Goal: Contribute content: Contribute content

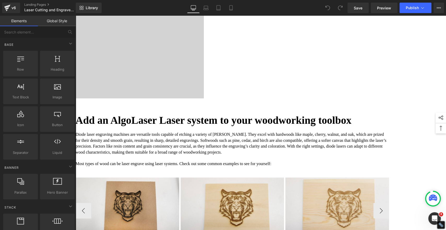
scroll to position [319, 0]
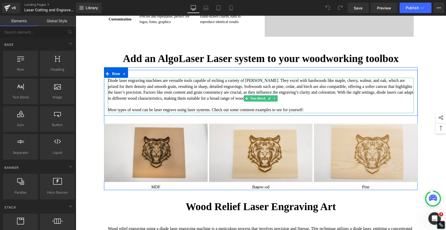
click at [385, 101] on p "Diode laser engraving machines are versatile tools capable of etching a variety…" at bounding box center [261, 90] width 306 height 24
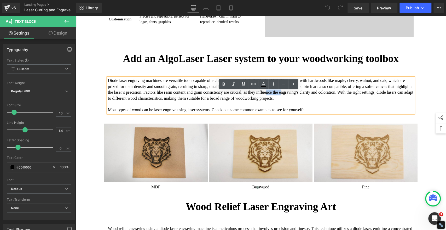
drag, startPoint x: 381, startPoint y: 106, endPoint x: 399, endPoint y: 106, distance: 18.0
click at [399, 101] on p "Diode laser engraving machines are versatile tools capable of etching a variety…" at bounding box center [261, 90] width 306 height 24
copy p "engraving"
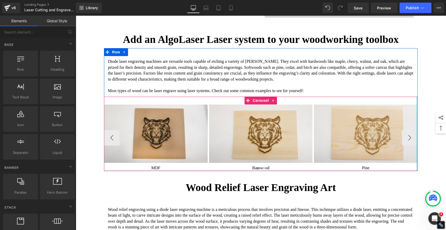
scroll to position [348, 0]
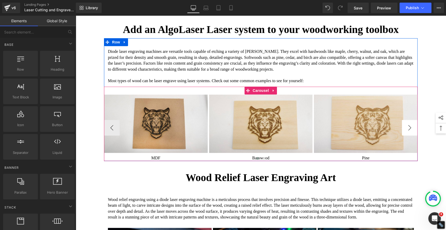
click at [408, 135] on button "›" at bounding box center [410, 128] width 16 height 16
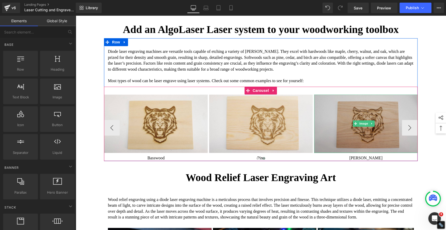
click at [408, 145] on img at bounding box center [366, 123] width 104 height 58
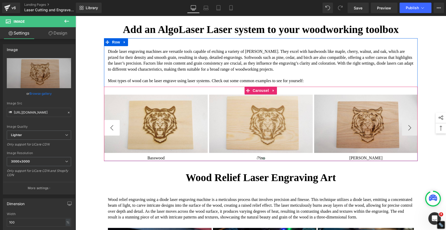
click at [110, 135] on button "‹" at bounding box center [112, 128] width 16 height 16
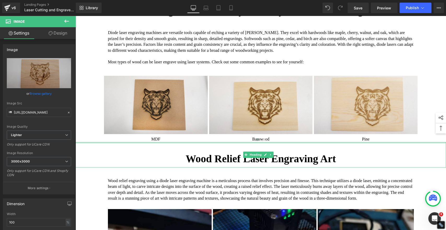
scroll to position [377, 0]
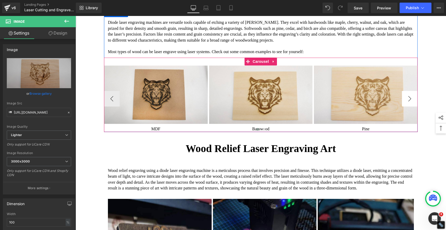
click at [407, 106] on button "›" at bounding box center [410, 99] width 16 height 16
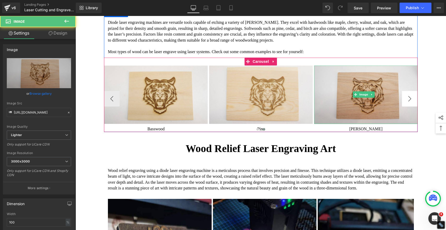
click at [407, 118] on img at bounding box center [366, 94] width 104 height 58
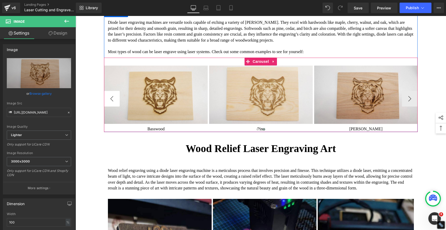
click at [107, 106] on button "‹" at bounding box center [112, 99] width 16 height 16
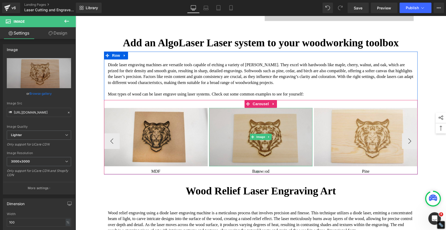
scroll to position [348, 0]
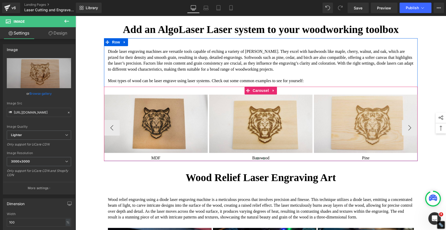
click at [262, 159] on span at bounding box center [263, 158] width 3 height 3
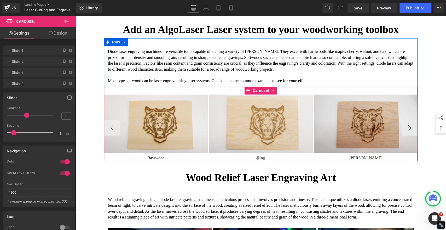
click at [256, 159] on span at bounding box center [257, 158] width 3 height 3
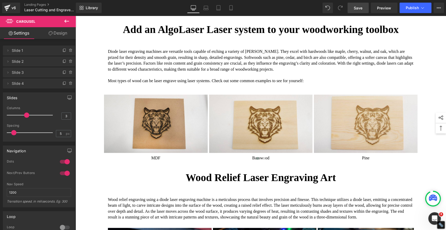
click at [361, 8] on span "Save" at bounding box center [358, 7] width 9 height 5
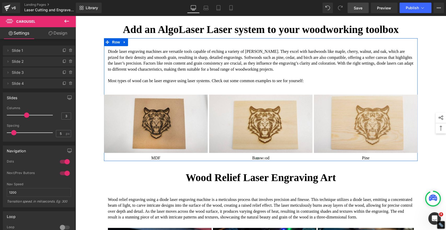
click at [335, 84] on p "Most types of wood can be laser engrave using laser systems. Check out some com…" at bounding box center [261, 81] width 306 height 6
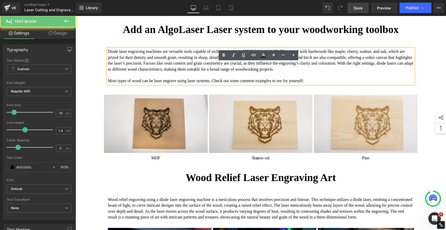
click at [335, 84] on p "Most types of wood can be laser engrave using laser systems. Check out some com…" at bounding box center [261, 81] width 306 height 6
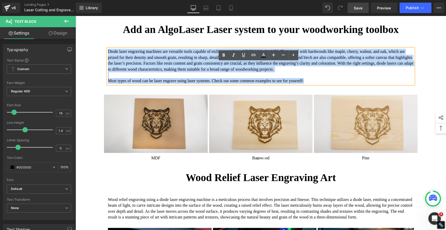
drag, startPoint x: 335, startPoint y: 100, endPoint x: 106, endPoint y: 64, distance: 232.2
click at [108, 64] on div "Diode laser engraving machines are versatile tools capable of etching a variety…" at bounding box center [261, 66] width 306 height 35
copy div "Diode laser engraving machines are versatile tools capable of etching a variety…"
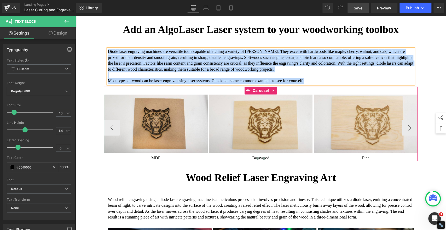
click at [262, 159] on span at bounding box center [263, 158] width 3 height 3
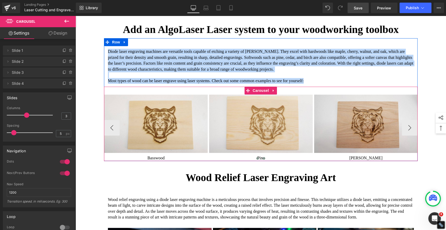
click at [256, 159] on span at bounding box center [257, 158] width 3 height 3
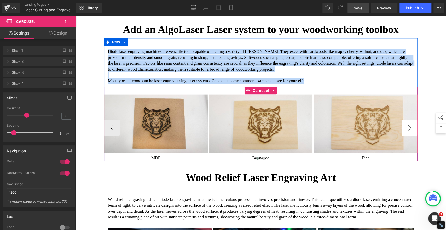
click at [406, 135] on button "›" at bounding box center [410, 128] width 16 height 16
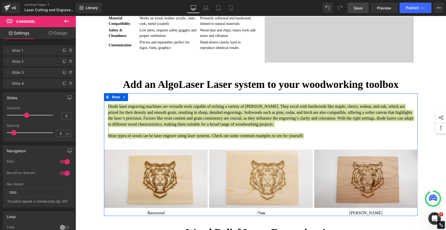
scroll to position [290, 0]
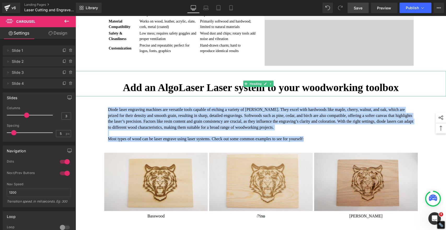
click at [215, 93] on strong "Add an AlgoLaser Laser system to your woodworking toolbox" at bounding box center [261, 87] width 276 height 12
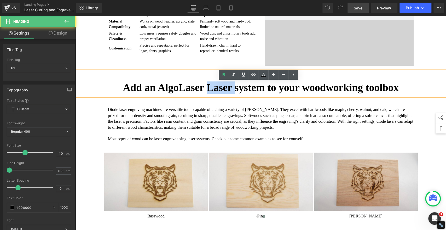
click at [215, 93] on strong "Add an AlgoLaser Laser system to your woodworking toolbox" at bounding box center [261, 87] width 276 height 12
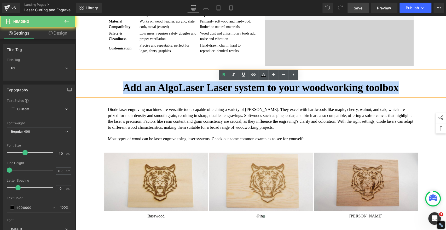
click at [215, 93] on strong "Add an AlgoLaser Laser system to your woodworking toolbox" at bounding box center [261, 87] width 276 height 12
paste div
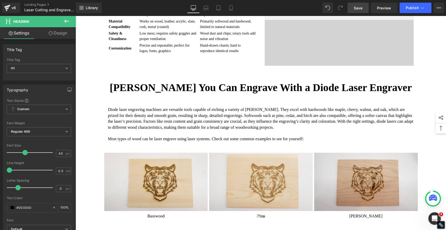
click at [351, 8] on link "Save" at bounding box center [357, 8] width 21 height 10
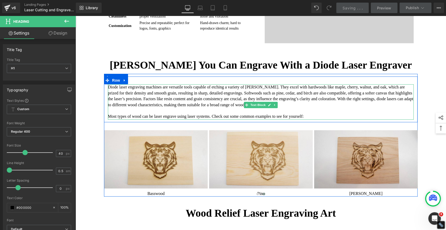
scroll to position [319, 0]
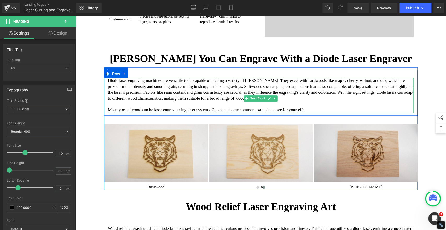
click at [334, 113] on p "Most types of wood can be laser engrave using laser systems. Check out some com…" at bounding box center [261, 110] width 306 height 6
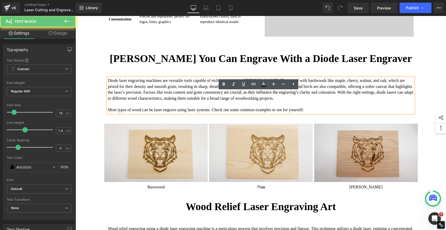
click at [334, 113] on p "Most types of wood can be laser engrave using laser systems. Check out some com…" at bounding box center [261, 110] width 306 height 6
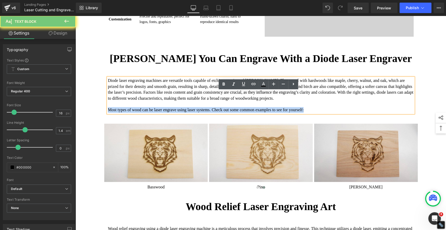
click at [334, 113] on p "Most types of wood can be laser engrave using laser systems. Check out some com…" at bounding box center [261, 110] width 306 height 6
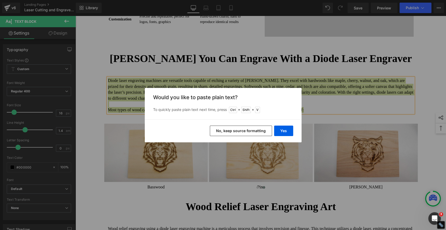
click at [249, 133] on button "No, keep source formatting" at bounding box center [241, 130] width 62 height 10
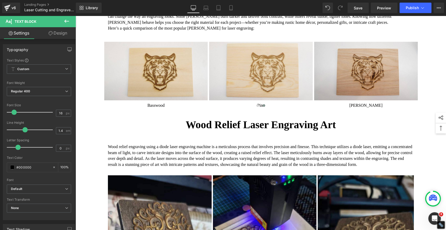
scroll to position [435, 0]
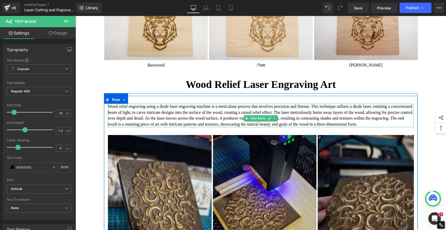
click at [151, 127] on p "Wood relief engraving using a diode laser engraving machine is a meticulous pro…" at bounding box center [261, 115] width 306 height 24
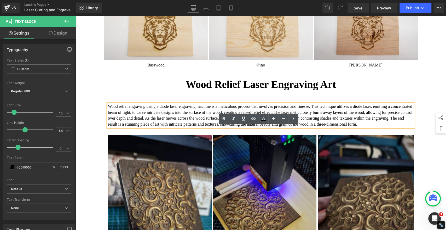
scroll to position [348, 0]
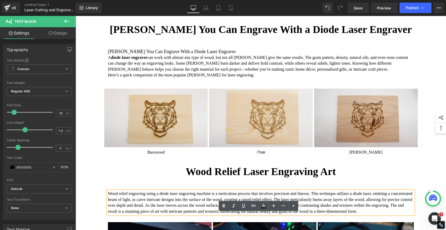
click at [166, 71] on font "can work with almost any type of wood, but not all [PERSON_NAME] give the same …" at bounding box center [258, 63] width 300 height 16
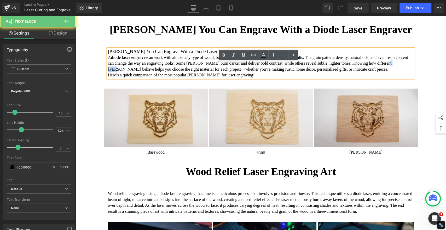
click at [166, 71] on font "can work with almost any type of wood, but not all [PERSON_NAME] give the same …" at bounding box center [258, 63] width 300 height 16
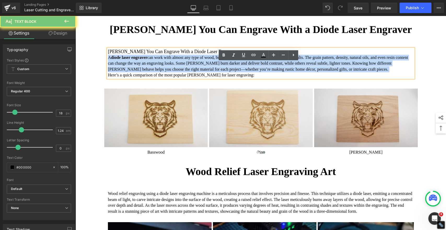
click at [166, 71] on font "can work with almost any type of wood, but not all [PERSON_NAME] give the same …" at bounding box center [258, 63] width 300 height 16
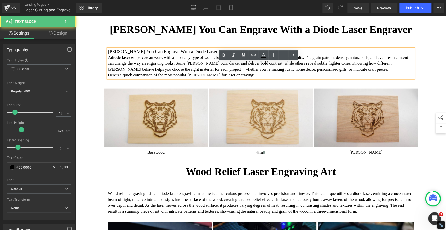
click at [171, 78] on p "Here’s a quick comparison of the most popular [PERSON_NAME] for laser engraving:" at bounding box center [261, 75] width 306 height 6
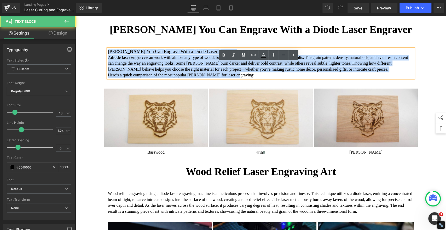
drag, startPoint x: 261, startPoint y: 95, endPoint x: 90, endPoint y: 66, distance: 173.5
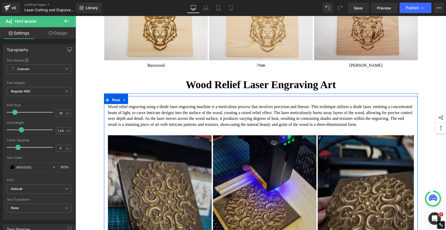
scroll to position [435, 0]
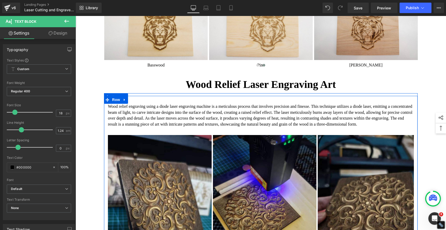
click at [154, 127] on p "Wood relief engraving using a diode laser engraving machine is a meticulous pro…" at bounding box center [261, 115] width 306 height 24
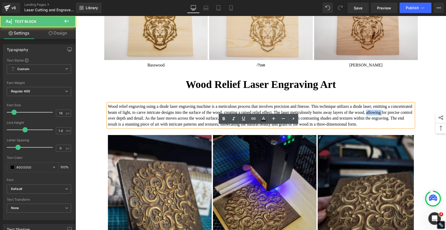
click at [154, 127] on p "Wood relief engraving using a diode laser engraving machine is a meticulous pro…" at bounding box center [261, 115] width 306 height 24
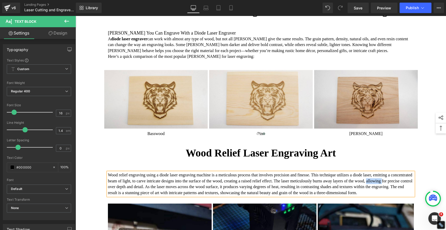
scroll to position [319, 0]
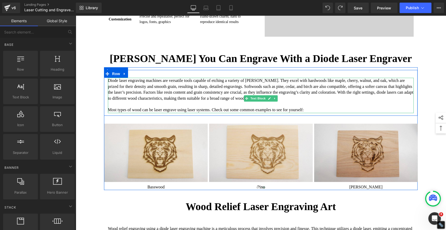
click at [197, 101] on p "Diode laser engraving machines are versatile tools capable of etching a variety…" at bounding box center [261, 90] width 306 height 24
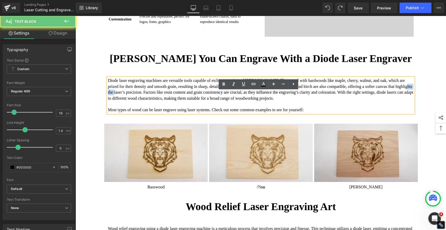
click at [197, 101] on p "Diode laser engraving machines are versatile tools capable of etching a variety…" at bounding box center [261, 90] width 306 height 24
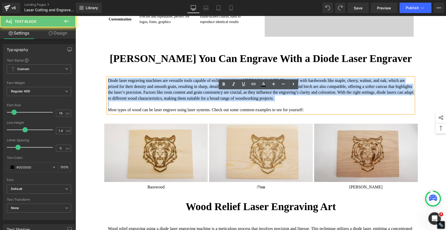
click at [197, 101] on p "Diode laser engraving machines are versatile tools capable of etching a variety…" at bounding box center [261, 90] width 306 height 24
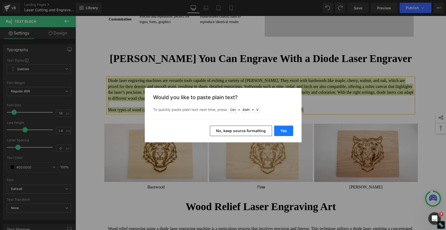
drag, startPoint x: 284, startPoint y: 130, endPoint x: 208, endPoint y: 113, distance: 77.7
click at [284, 130] on button "Yes" at bounding box center [283, 130] width 19 height 10
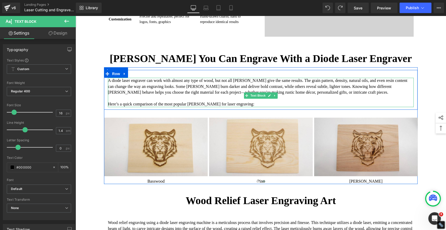
click at [149, 95] on p "A diode laser engraver can work with almost any type of wood, but not all woods…" at bounding box center [261, 86] width 306 height 17
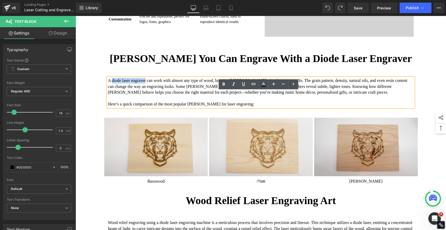
drag, startPoint x: 109, startPoint y: 94, endPoint x: 148, endPoint y: 94, distance: 38.9
click at [148, 94] on p "A diode laser engraver can work with almost any type of wood, but not all woods…" at bounding box center [261, 86] width 306 height 17
click at [224, 83] on icon at bounding box center [223, 84] width 6 height 6
click at [252, 95] on p "A diode laser engraver can work with almost any type of wood, but not all woods…" at bounding box center [261, 86] width 306 height 17
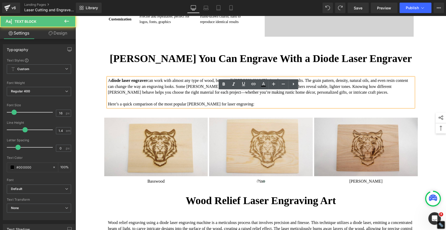
click at [260, 107] on p "Here’s a quick comparison of the most popular [PERSON_NAME] for laser engraving:" at bounding box center [261, 104] width 306 height 6
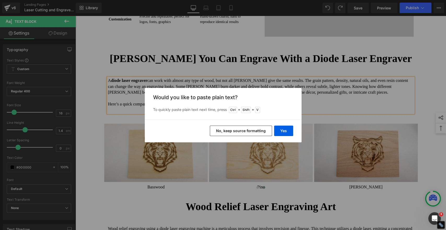
click at [260, 130] on button "No, keep source formatting" at bounding box center [241, 130] width 62 height 10
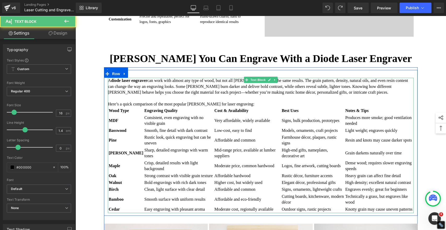
click at [263, 107] on p "Here’s a quick comparison of the most popular [PERSON_NAME] for laser engraving:" at bounding box center [261, 104] width 306 height 6
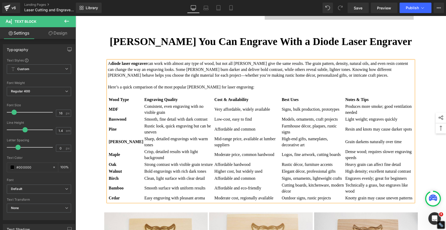
scroll to position [406, 0]
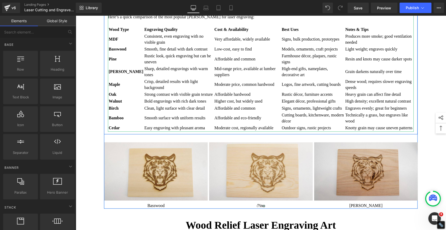
click at [238, 97] on td "Affordable hardwood" at bounding box center [247, 94] width 67 height 6
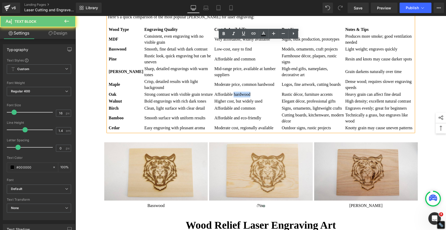
click at [238, 97] on td "Affordable hardwood" at bounding box center [247, 94] width 67 height 6
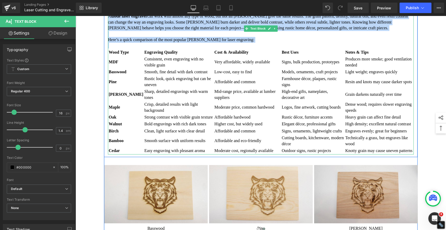
scroll to position [319, 0]
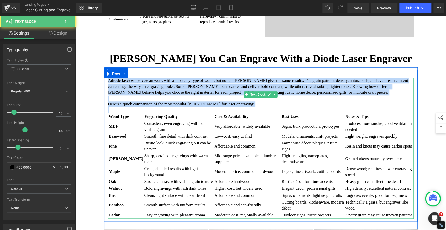
click at [169, 95] on p "A diode laser engraver can work with almost any type of wood, but not all woods…" at bounding box center [261, 86] width 306 height 17
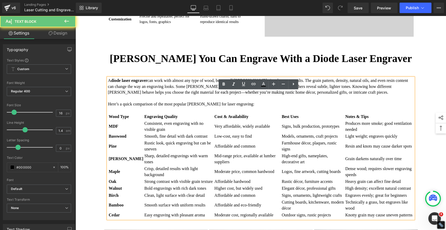
click at [169, 95] on p "A diode laser engraver can work with almost any type of wood, but not all woods…" at bounding box center [261, 86] width 306 height 17
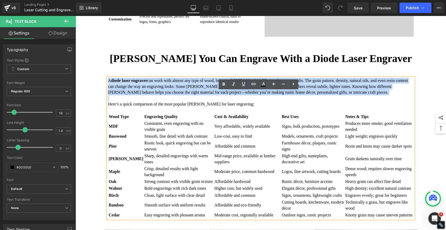
click at [169, 95] on p "A diode laser engraver can work with almost any type of wood, but not all woods…" at bounding box center [261, 86] width 306 height 17
click at [172, 101] on p at bounding box center [261, 98] width 306 height 6
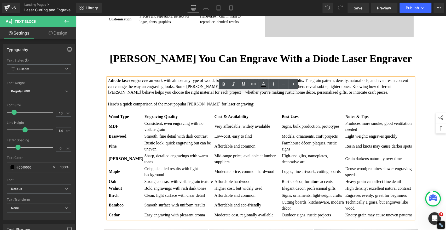
click at [166, 132] on td "Consistent, even engraving with no visible grain" at bounding box center [178, 126] width 69 height 12
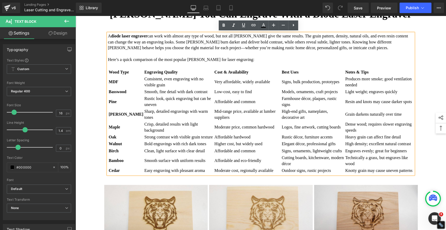
scroll to position [406, 0]
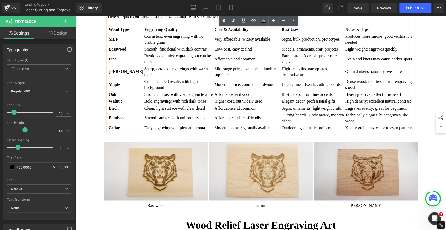
click at [375, 131] on td "Knotty grain may cause uneven patterns" at bounding box center [379, 128] width 68 height 6
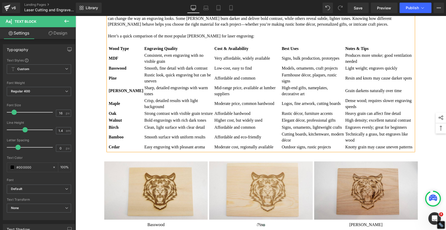
scroll to position [348, 0]
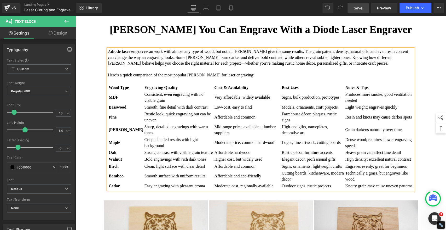
drag, startPoint x: 361, startPoint y: 4, endPoint x: 148, endPoint y: 90, distance: 229.5
click at [361, 4] on link "Save" at bounding box center [357, 8] width 21 height 10
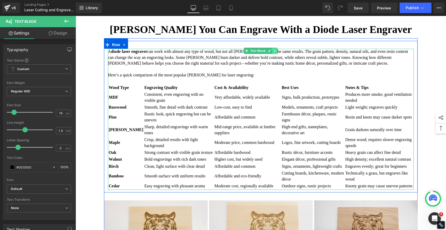
click at [274, 52] on icon at bounding box center [274, 51] width 1 height 2
click at [271, 52] on icon at bounding box center [272, 50] width 3 height 3
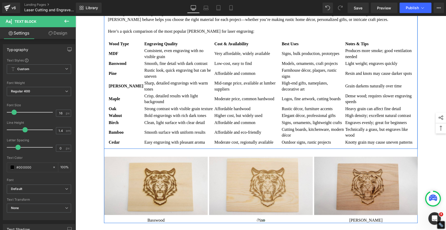
scroll to position [549, 0]
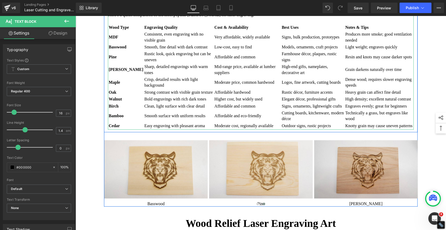
click at [195, 89] on td "Crisp, detailed results with light background" at bounding box center [178, 82] width 69 height 12
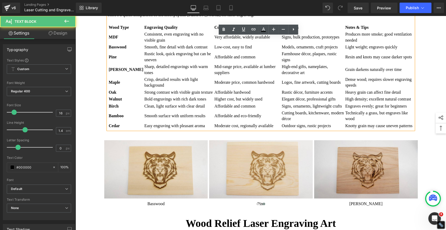
click at [195, 89] on td "Crisp, detailed results with light background" at bounding box center [178, 82] width 69 height 12
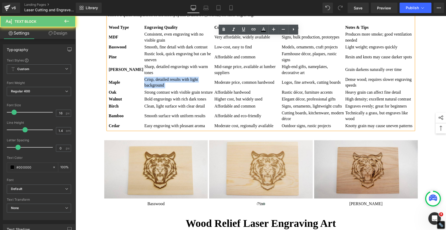
click at [195, 89] on td "Crisp, detailed results with light background" at bounding box center [178, 82] width 69 height 12
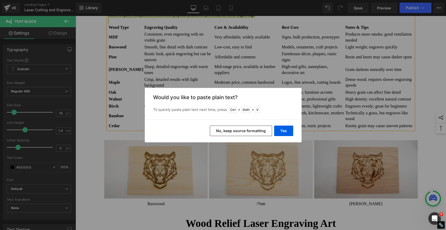
click at [241, 128] on button "No, keep source formatting" at bounding box center [241, 130] width 62 height 10
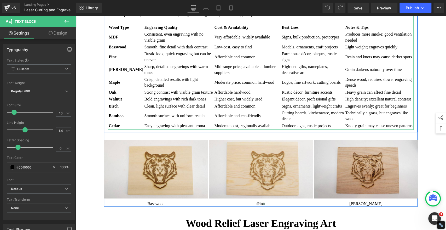
click at [193, 63] on td "Rustic look, quick engraving but can be uneven" at bounding box center [178, 57] width 69 height 12
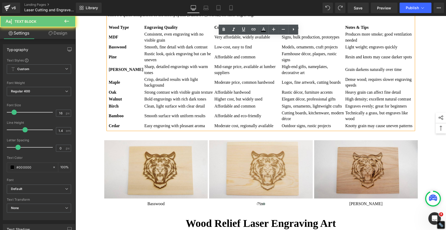
click at [193, 63] on td "Rustic look, quick engraving but can be uneven" at bounding box center [178, 57] width 69 height 12
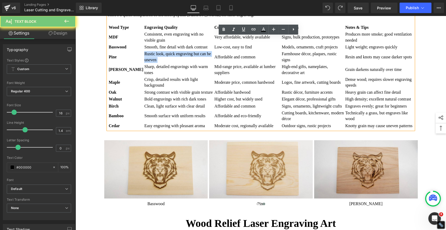
click at [193, 63] on td "Rustic look, quick engraving but can be uneven" at bounding box center [178, 57] width 69 height 12
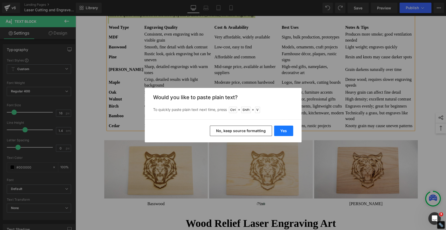
drag, startPoint x: 289, startPoint y: 128, endPoint x: 210, endPoint y: 111, distance: 81.2
click at [289, 128] on button "Yes" at bounding box center [283, 130] width 19 height 10
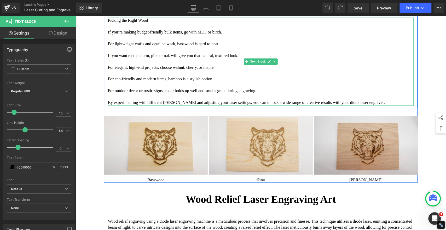
scroll to position [491, 0]
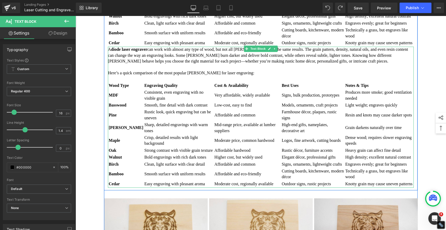
click at [182, 76] on p "Here’s a quick comparison of the most popular [PERSON_NAME] for laser engraving:" at bounding box center [261, 73] width 306 height 6
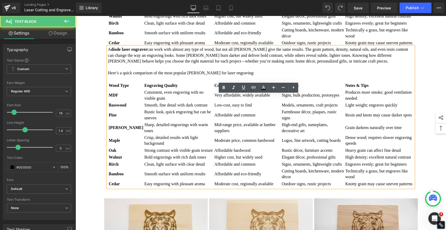
click at [190, 81] on p at bounding box center [261, 79] width 306 height 6
click at [190, 76] on p "Here’s a quick comparison of the most popular [PERSON_NAME] for laser engraving:" at bounding box center [261, 73] width 306 height 6
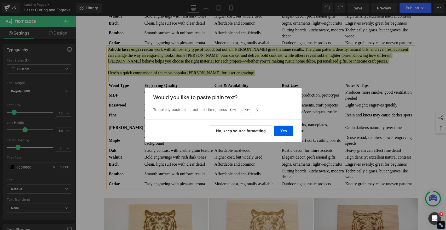
click at [250, 133] on button "No, keep source formatting" at bounding box center [241, 130] width 62 height 10
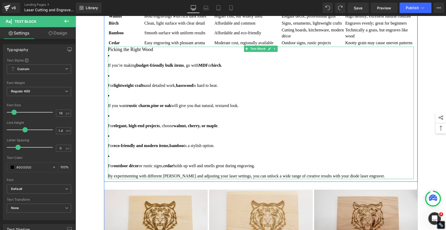
click at [108, 67] on font "If you’re making" at bounding box center [122, 65] width 28 height 4
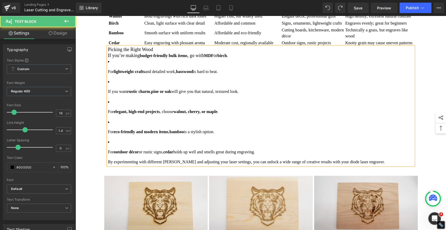
click at [108, 74] on font "For lightweight crafts" at bounding box center [126, 71] width 37 height 4
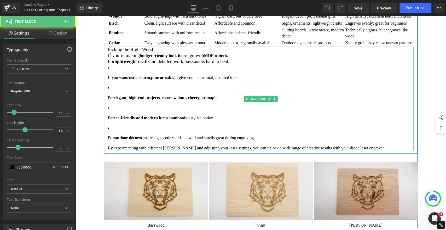
click at [108, 80] on font "If you want" at bounding box center [117, 77] width 19 height 4
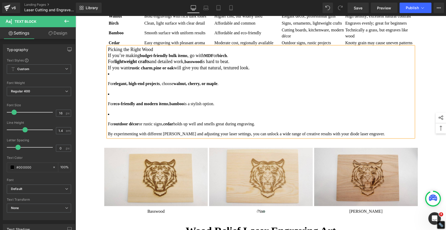
click at [108, 86] on font "For elegant, high-end projects" at bounding box center [134, 83] width 52 height 4
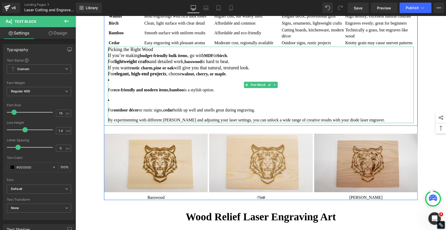
click at [108, 92] on font "For" at bounding box center [111, 89] width 6 height 4
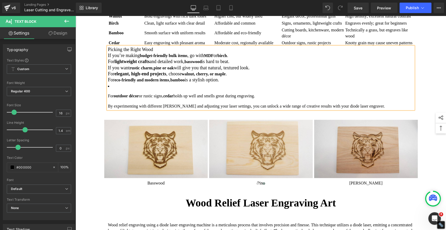
click at [108, 98] on font "For outdoor décor" at bounding box center [123, 96] width 31 height 4
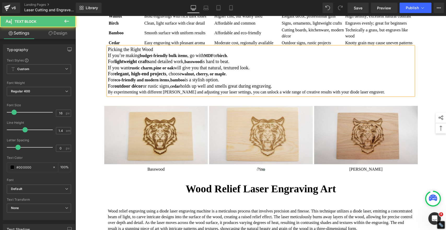
click at [318, 89] on h3 "For outdoor décor or rustic signs, cedar holds up well and smells great during …" at bounding box center [261, 86] width 306 height 6
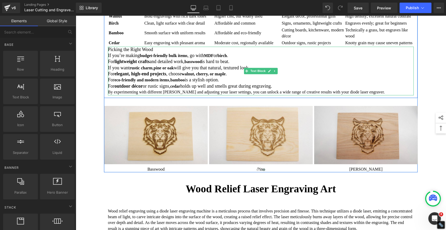
click at [159, 52] on h3 "Picking the Right Wood" at bounding box center [261, 49] width 306 height 6
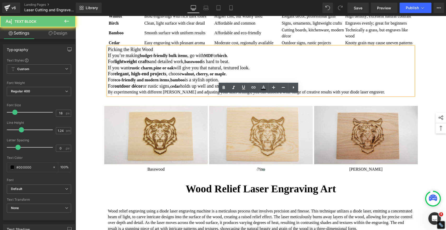
click at [159, 52] on h3 "Picking the Right Wood" at bounding box center [261, 49] width 306 height 6
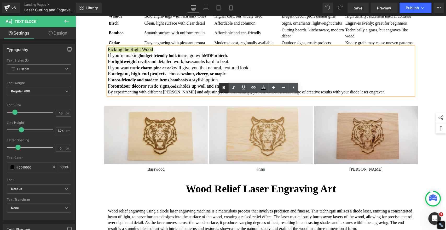
click at [223, 86] on icon at bounding box center [224, 87] width 2 height 3
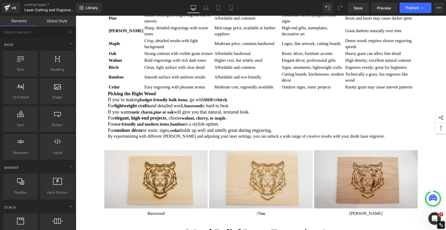
scroll to position [375, 0]
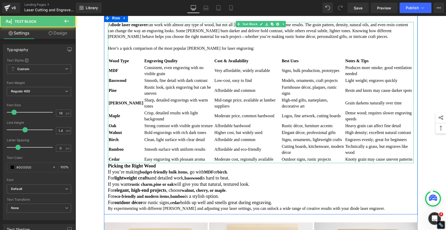
click at [124, 45] on p at bounding box center [261, 43] width 306 height 6
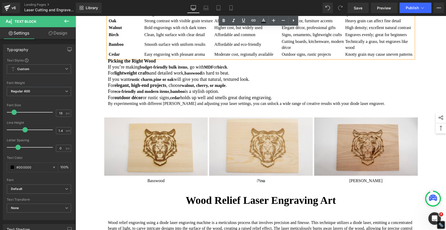
scroll to position [491, 0]
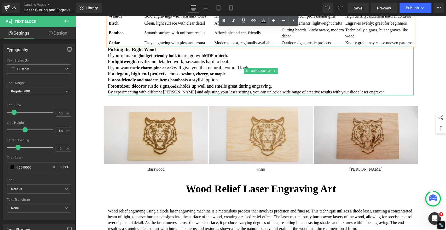
click at [171, 52] on h3 "Picking the Right Wood" at bounding box center [261, 49] width 306 height 6
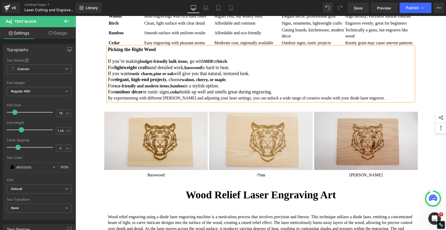
click at [104, 101] on div "A diode laser engraver can work with almost any type of wood, but not all woods…" at bounding box center [260, 3] width 313 height 195
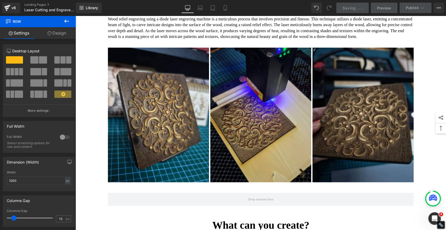
scroll to position [723, 0]
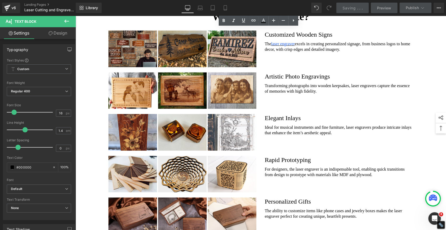
scroll to position [897, 0]
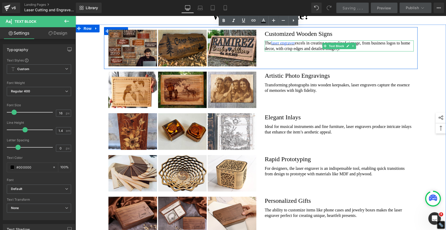
click at [359, 51] on p "The laser engraver excels in creating personalized signage, from business logos…" at bounding box center [339, 45] width 149 height 11
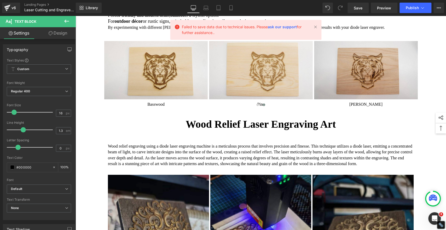
scroll to position [607, 0]
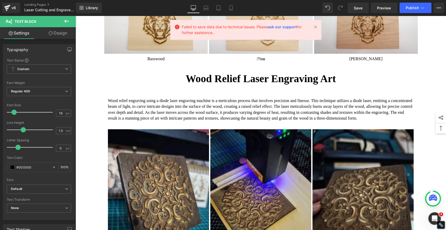
click at [158, 121] on p "Wood relief engraving using a diode laser engraving machine is a meticulous pro…" at bounding box center [261, 109] width 306 height 24
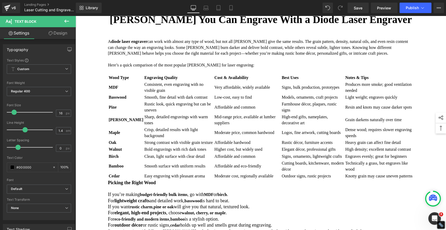
scroll to position [317, 0]
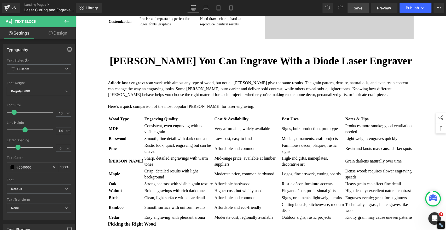
drag, startPoint x: 353, startPoint y: 11, endPoint x: 325, endPoint y: 65, distance: 60.4
click at [353, 11] on link "Save" at bounding box center [357, 8] width 21 height 10
click at [355, 8] on span "Save" at bounding box center [358, 7] width 9 height 5
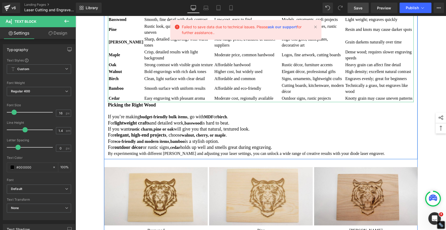
scroll to position [462, 0]
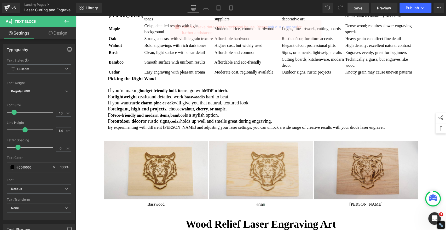
click at [359, 6] on span "Save" at bounding box center [358, 7] width 9 height 5
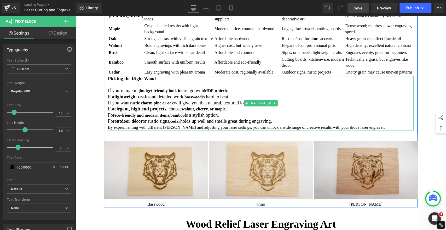
click at [315, 124] on h3 "For outdoor décor or rustic signs, cedar holds up well and smells great during …" at bounding box center [261, 121] width 306 height 6
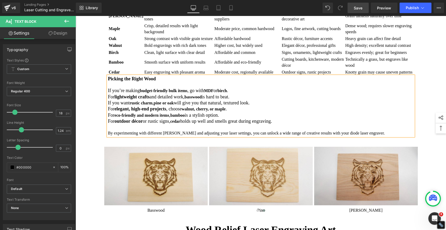
click at [353, 106] on h3 "If you want rustic charm , pine or oak will give you that natural, textured loo…" at bounding box center [261, 103] width 306 height 6
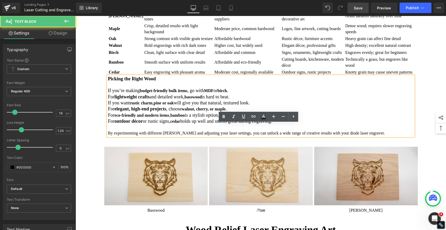
click at [108, 93] on font "If you’re making" at bounding box center [124, 90] width 32 height 5
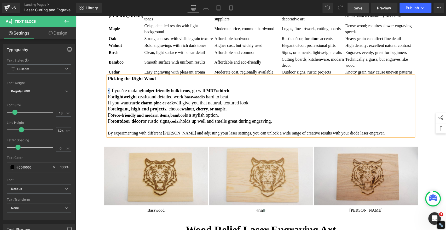
copy font "·"
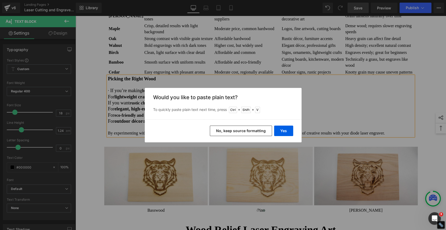
drag, startPoint x: 231, startPoint y: 129, endPoint x: 156, endPoint y: 113, distance: 77.1
click at [231, 129] on button "No, keep source formatting" at bounding box center [241, 130] width 62 height 10
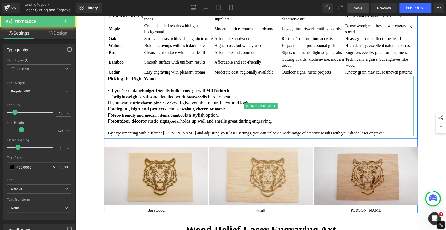
click at [108, 105] on font "If you want" at bounding box center [119, 102] width 22 height 5
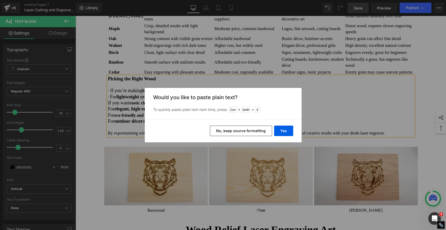
click at [252, 126] on button "No, keep source formatting" at bounding box center [241, 130] width 62 height 10
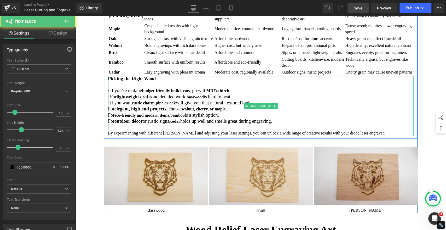
click at [108, 111] on font "For elegant, high-end projects" at bounding box center [137, 108] width 58 height 5
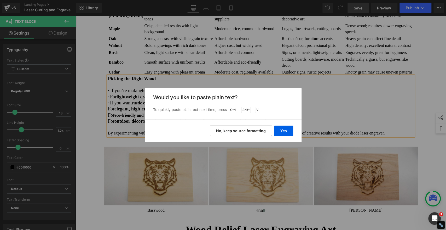
click at [222, 132] on button "No, keep source formatting" at bounding box center [241, 130] width 62 height 10
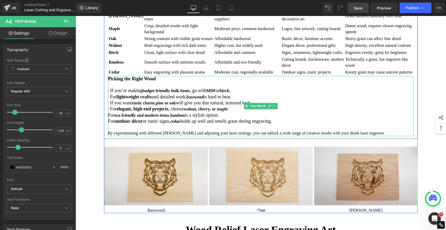
drag, startPoint x: 108, startPoint y: 163, endPoint x: 115, endPoint y: 163, distance: 6.5
click at [108, 118] on font "For" at bounding box center [111, 114] width 7 height 5
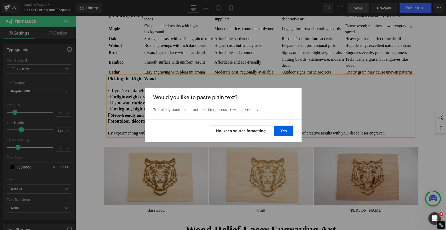
click at [255, 131] on button "No, keep source formatting" at bounding box center [241, 130] width 62 height 10
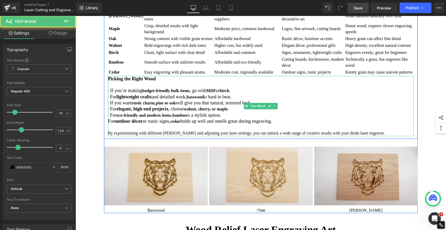
click at [108, 124] on font "For outdoor décor" at bounding box center [125, 120] width 35 height 5
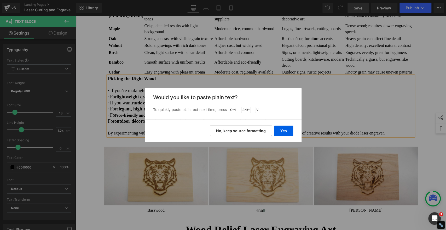
click at [236, 130] on button "No, keep source formatting" at bounding box center [241, 130] width 62 height 10
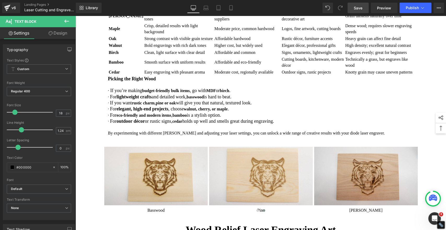
click at [361, 8] on span "Save" at bounding box center [358, 7] width 9 height 5
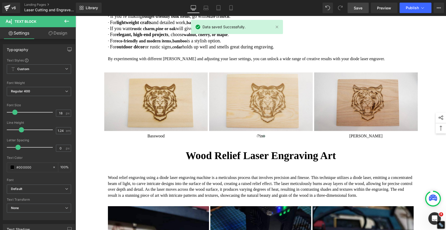
scroll to position [578, 0]
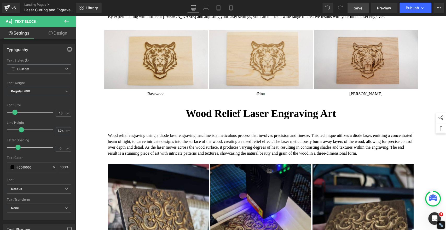
drag, startPoint x: 358, startPoint y: 8, endPoint x: 133, endPoint y: 128, distance: 254.7
click at [358, 8] on span "Save" at bounding box center [358, 7] width 9 height 5
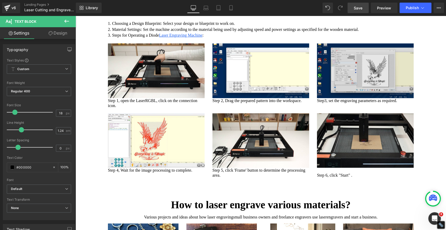
scroll to position [1245, 0]
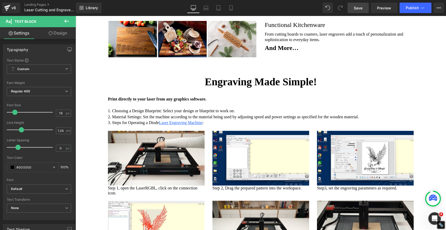
click at [356, 8] on span "Save" at bounding box center [358, 7] width 9 height 5
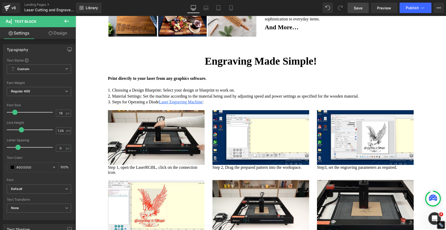
scroll to position [1333, 0]
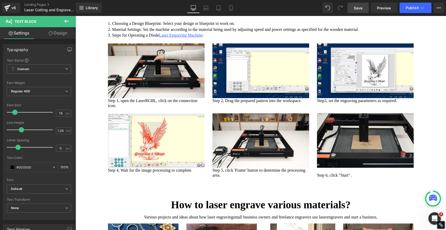
click at [359, 9] on span "Save" at bounding box center [358, 7] width 9 height 5
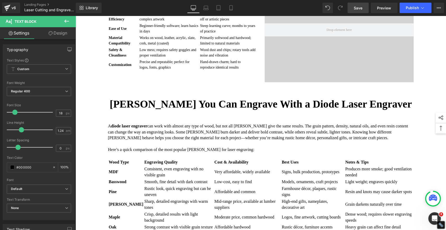
scroll to position [288, 0]
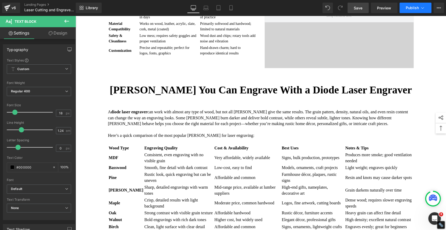
click at [414, 6] on span "Publish" at bounding box center [412, 8] width 13 height 4
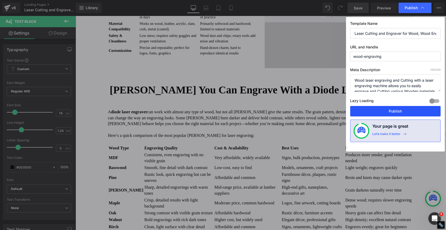
click at [386, 109] on button "Publish" at bounding box center [395, 111] width 90 height 10
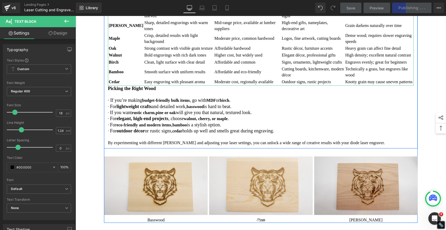
scroll to position [462, 0]
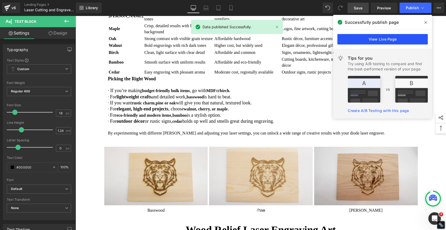
click at [395, 37] on link "View Live Page" at bounding box center [382, 39] width 90 height 10
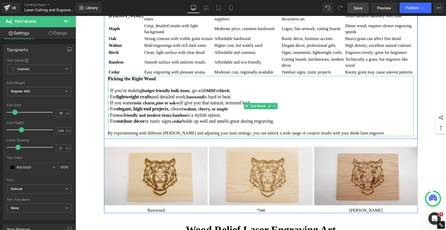
click at [239, 87] on div at bounding box center [261, 85] width 306 height 6
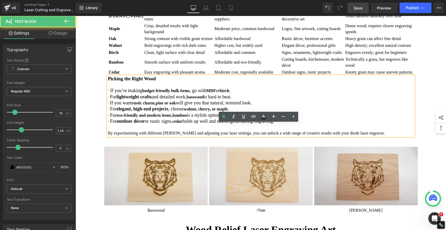
click at [294, 106] on h3 "· If you want rustic charm , pine or oak will give you that natural, textured l…" at bounding box center [261, 103] width 306 height 6
click at [203, 87] on div at bounding box center [261, 85] width 306 height 6
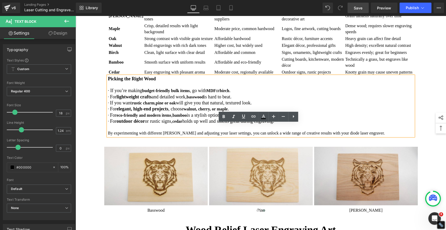
click at [171, 81] on h3 "Picking the Right Wood" at bounding box center [261, 79] width 306 height 6
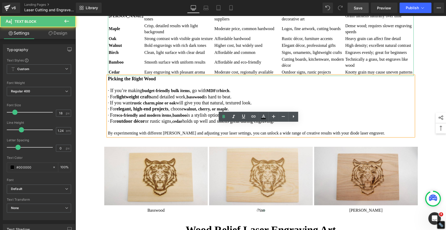
click at [155, 68] on td "Smooth surface with uniform results" at bounding box center [178, 62] width 69 height 12
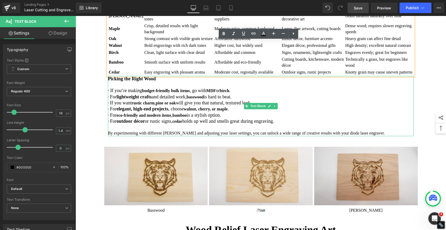
click at [151, 93] on strong "budget-friendly bulk items" at bounding box center [166, 90] width 48 height 4
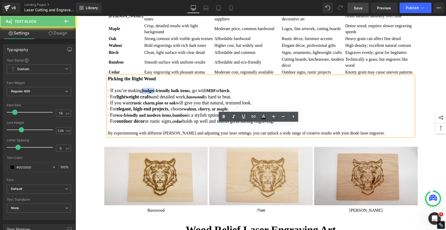
click at [151, 93] on strong "budget-friendly bulk items" at bounding box center [166, 90] width 48 height 4
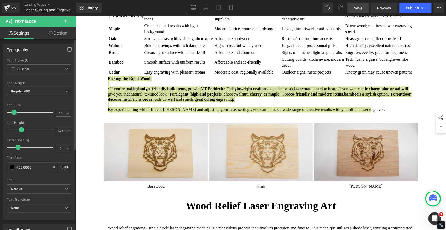
click at [15, 111] on span at bounding box center [13, 111] width 5 height 5
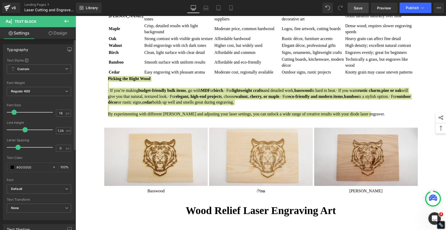
drag, startPoint x: 22, startPoint y: 129, endPoint x: 25, endPoint y: 130, distance: 3.4
click at [25, 130] on span at bounding box center [24, 129] width 5 height 5
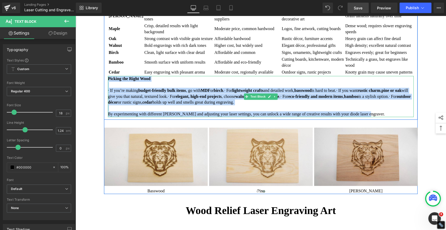
click at [223, 92] on strong "birch" at bounding box center [218, 90] width 9 height 4
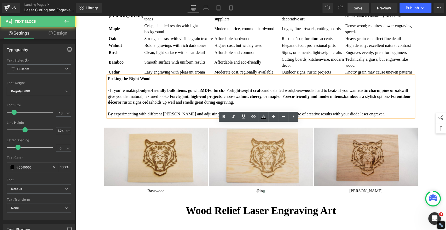
click at [225, 92] on span "·" at bounding box center [224, 90] width 1 height 4
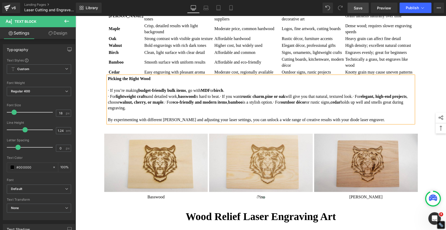
click at [221, 98] on span "·" at bounding box center [220, 96] width 1 height 4
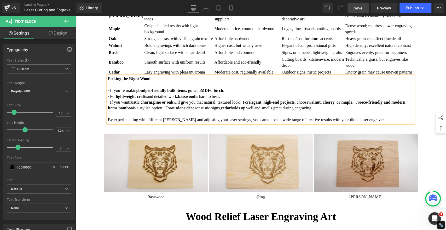
click at [242, 104] on span "·" at bounding box center [241, 102] width 1 height 4
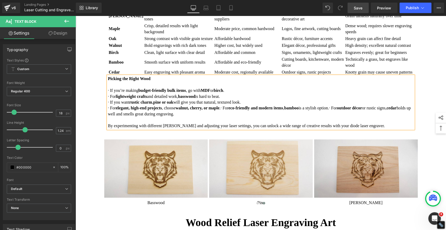
click at [221, 110] on span "·" at bounding box center [220, 108] width 1 height 4
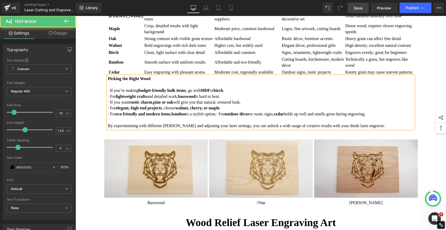
click at [217, 116] on span "·" at bounding box center [216, 114] width 1 height 4
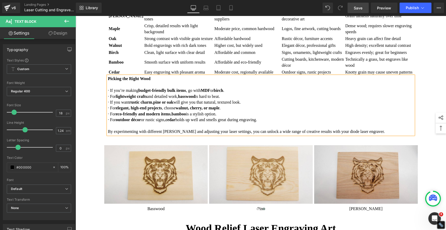
click at [358, 8] on span "Save" at bounding box center [358, 7] width 9 height 5
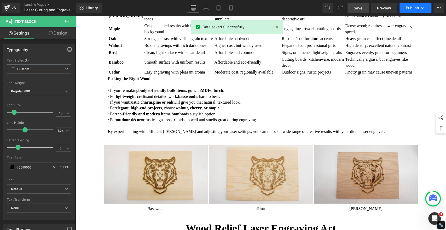
click at [407, 7] on span "Publish" at bounding box center [412, 8] width 13 height 4
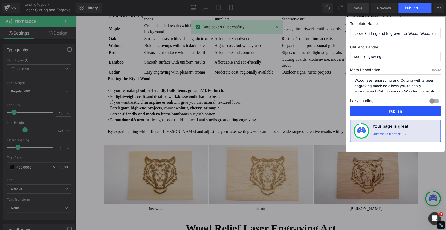
click at [386, 110] on button "Publish" at bounding box center [395, 111] width 90 height 10
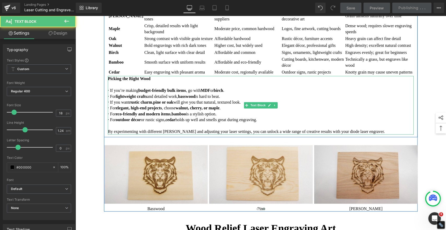
click at [125, 128] on div at bounding box center [261, 126] width 306 height 6
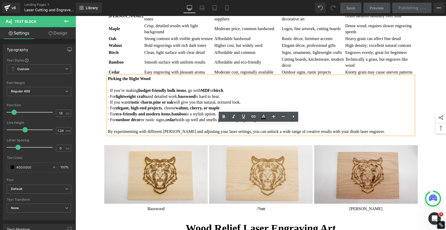
drag, startPoint x: 425, startPoint y: 123, endPoint x: 397, endPoint y: 126, distance: 28.2
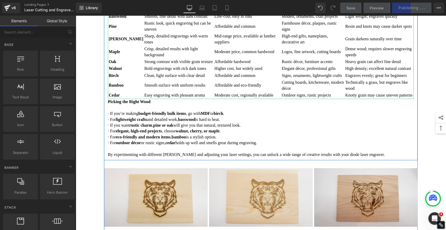
scroll to position [404, 0]
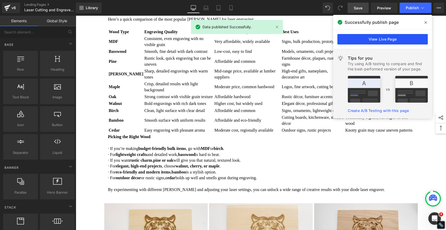
click at [415, 39] on link "View Live Page" at bounding box center [382, 39] width 90 height 10
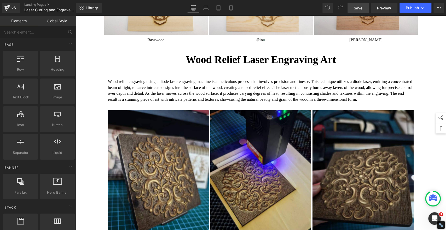
scroll to position [636, 0]
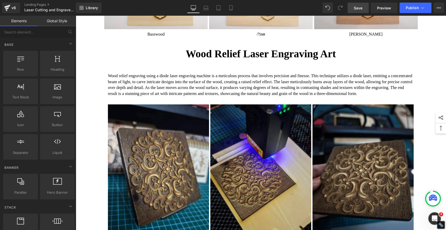
click at [233, 59] on b "Wood Relief Laser Engraving Art" at bounding box center [261, 54] width 150 height 12
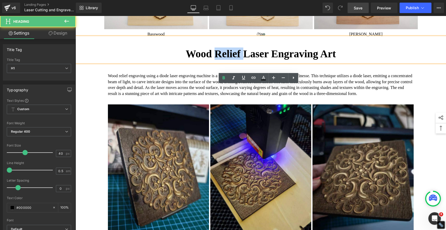
click at [233, 59] on b "Wood Relief Laser Engraving Art" at bounding box center [261, 54] width 150 height 12
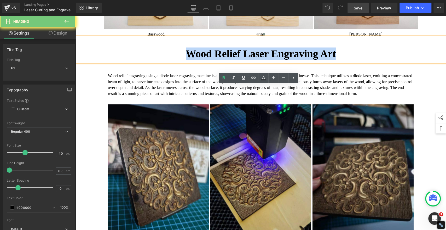
click at [233, 59] on b "Wood Relief Laser Engraving Art" at bounding box center [261, 54] width 150 height 12
paste div
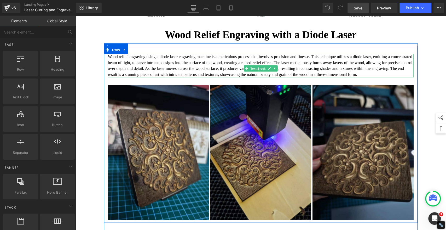
scroll to position [665, 0]
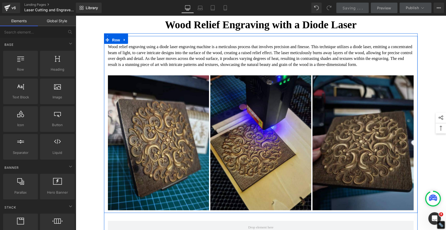
click at [214, 67] on p "Wood relief engraving using a diode laser engraving machine is a meticulous pro…" at bounding box center [261, 56] width 306 height 24
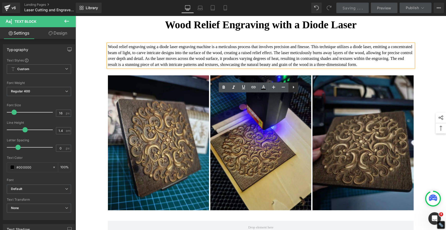
click at [293, 87] on icon at bounding box center [293, 87] width 1 height 3
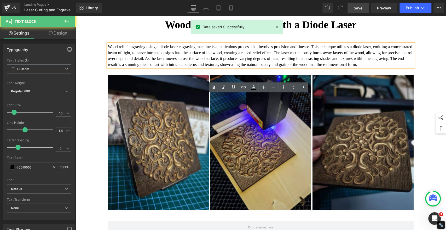
click at [170, 67] on p "Wood relief engraving using a diode laser engraving machine is a meticulous pro…" at bounding box center [261, 56] width 306 height 24
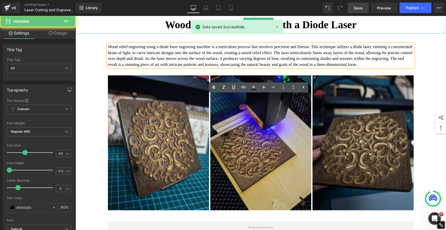
click at [114, 31] on h1 "Wood Relief Engraving with a Diode Laser" at bounding box center [260, 24] width 370 height 12
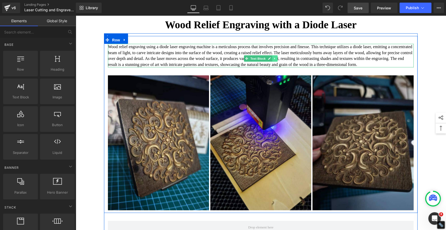
click at [273, 60] on icon at bounding box center [274, 58] width 3 height 3
click at [271, 60] on icon at bounding box center [272, 58] width 3 height 3
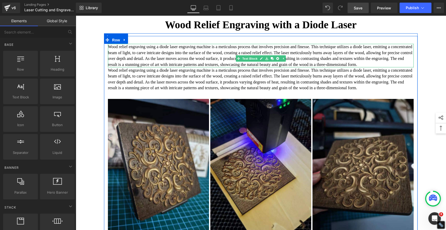
click at [241, 67] on p "Wood relief engraving using a diode laser engraving machine is a meticulous pro…" at bounding box center [261, 56] width 306 height 24
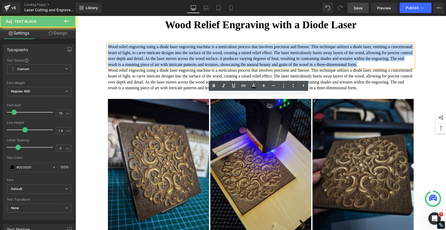
drag, startPoint x: 239, startPoint y: 120, endPoint x: 128, endPoint y: 101, distance: 112.1
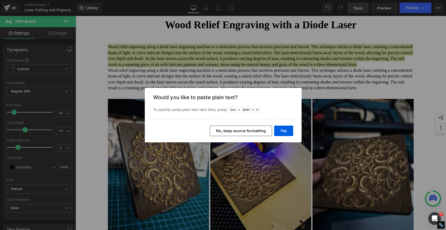
click at [243, 133] on button "No, keep source formatting" at bounding box center [241, 130] width 62 height 10
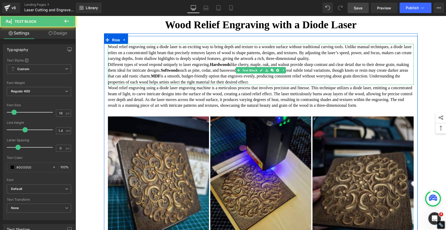
click at [156, 61] on p "Wood relief engraving using a diode laser is an exciting way to bring depth and…" at bounding box center [261, 52] width 306 height 17
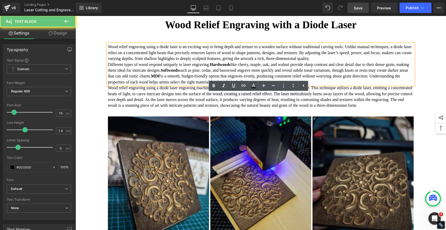
click at [177, 85] on p "Different types of wood respond uniquely to laser engraving. Hardwoods like che…" at bounding box center [261, 73] width 306 height 24
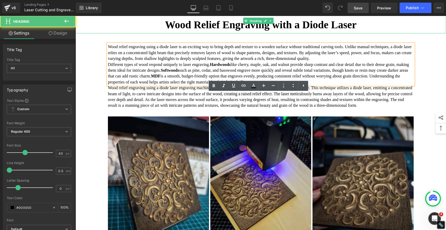
click at [113, 31] on h1 "Wood Relief Engraving with a Diode Laser" at bounding box center [260, 24] width 370 height 12
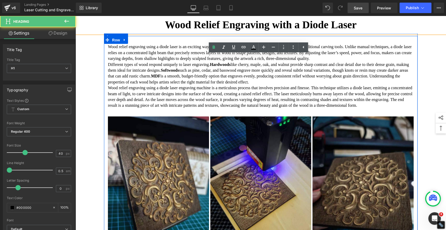
click at [104, 96] on div "Wood relief engraving using a diode laser is an exciting way to bring depth and…" at bounding box center [260, 147] width 313 height 207
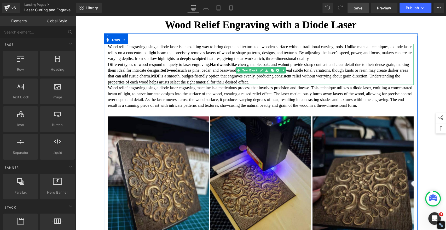
click at [160, 72] on font "like cherry, maple, oak, and walnut provide sharp contrast and clear detail due…" at bounding box center [258, 67] width 301 height 10
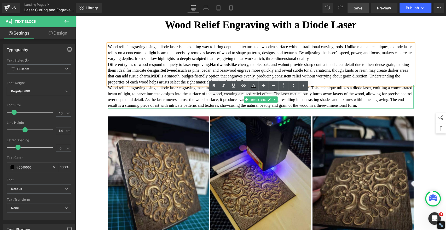
click at [175, 108] on p "Wood relief engraving using a diode laser engraving machine is a meticulous pro…" at bounding box center [261, 97] width 306 height 24
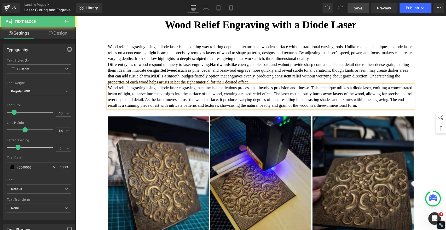
click at [108, 108] on p "Wood relief engraving using a diode laser engraving machine is a meticulous pro…" at bounding box center [261, 97] width 306 height 24
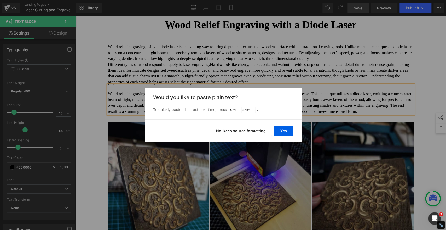
click at [240, 131] on button "No, keep source formatting" at bounding box center [241, 130] width 62 height 10
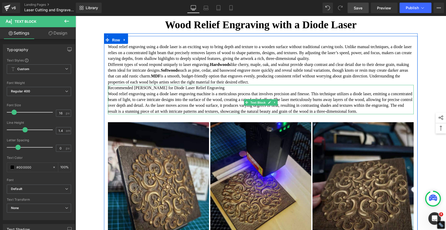
drag, startPoint x: 108, startPoint y: 150, endPoint x: 110, endPoint y: 150, distance: 2.9
click at [108, 114] on p "Recommended Woods for Diode Laser Relief Engraving Wood relief engraving using …" at bounding box center [261, 99] width 306 height 29
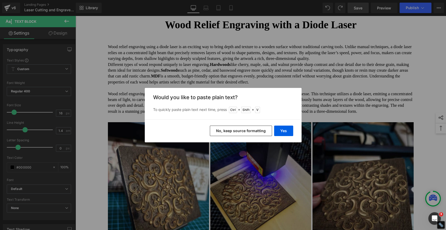
click at [230, 131] on button "No, keep source formatting" at bounding box center [241, 130] width 62 height 10
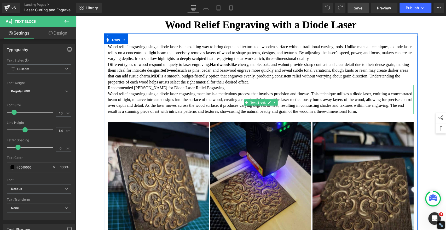
click at [108, 114] on p "Recommended Woods for Diode Laser Relief Engraving Wood relief engraving using …" at bounding box center [261, 99] width 306 height 29
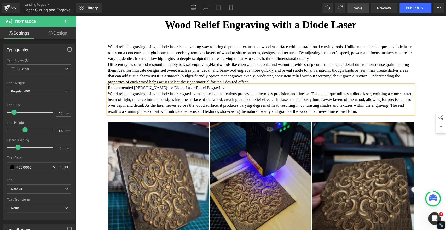
click at [150, 114] on p "Recommended Woods for Diode Laser Relief Engraving Wood relief engraving using …" at bounding box center [261, 99] width 306 height 29
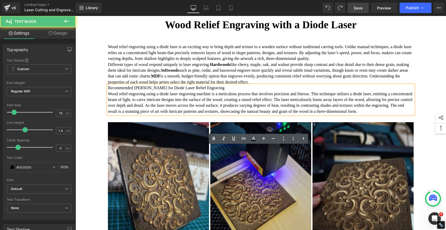
click at [148, 114] on p "Recommended Woods for Diode Laser Relief Engraving Wood relief engraving using …" at bounding box center [261, 99] width 306 height 29
click at [242, 114] on p "Recommended Woods for Diode Laser Relief Engraving Wood relief engraving using …" at bounding box center [261, 99] width 306 height 29
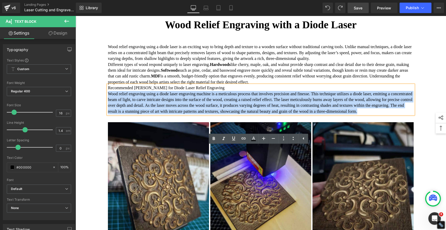
drag, startPoint x: 235, startPoint y: 179, endPoint x: 106, endPoint y: 157, distance: 130.1
click at [108, 114] on p "Recommended Woods for Diode Laser Relief Engraving Wood relief engraving using …" at bounding box center [261, 99] width 306 height 29
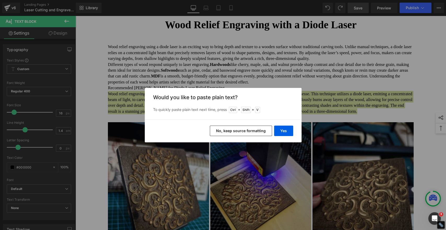
click at [227, 130] on button "No, keep source formatting" at bounding box center [241, 130] width 62 height 10
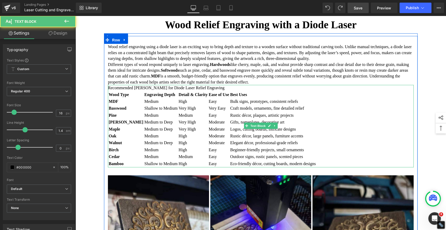
click at [219, 118] on td "Easy" at bounding box center [218, 115] width 21 height 6
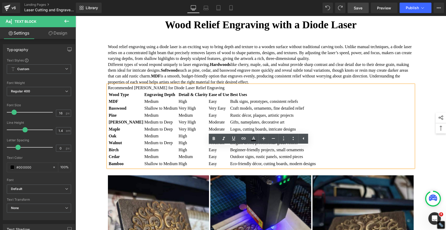
click at [223, 90] on p "Recommended [PERSON_NAME] for Diode Laser Relief Engraving" at bounding box center [261, 88] width 306 height 6
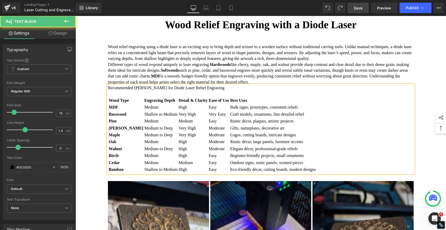
click at [224, 90] on p "Recommended [PERSON_NAME] for Diode Laser Relief Engraving" at bounding box center [261, 88] width 306 height 6
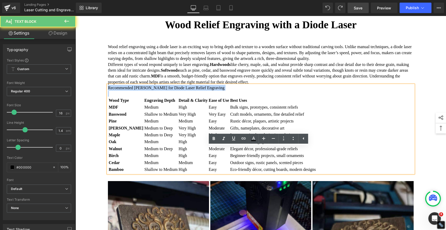
click at [224, 90] on p "Recommended [PERSON_NAME] for Diode Laser Relief Engraving" at bounding box center [261, 88] width 306 height 6
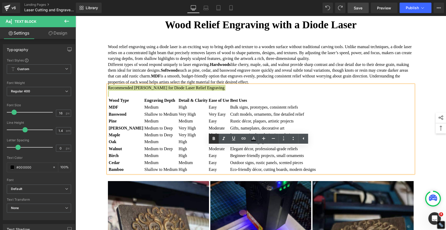
click at [210, 137] on link at bounding box center [214, 138] width 10 height 10
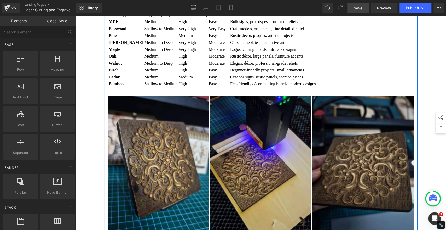
scroll to position [752, 0]
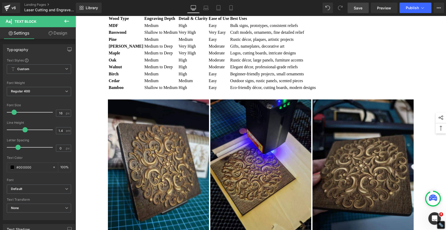
click at [104, 79] on div "Wood relief engraving using a diode laser is an exciting way to bring depth and…" at bounding box center [260, 94] width 313 height 277
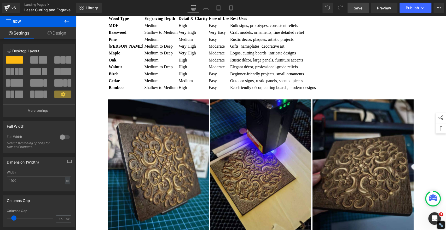
drag, startPoint x: 357, startPoint y: 7, endPoint x: 177, endPoint y: 91, distance: 198.4
click at [357, 7] on span "Save" at bounding box center [358, 7] width 9 height 5
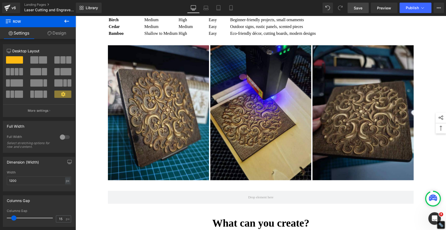
scroll to position [723, 0]
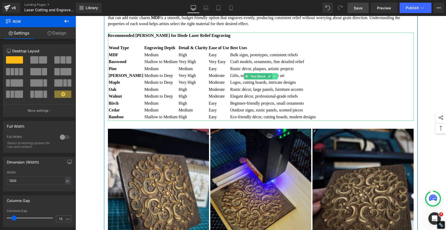
click at [273, 78] on icon at bounding box center [274, 76] width 3 height 3
click at [271, 78] on icon at bounding box center [272, 76] width 3 height 3
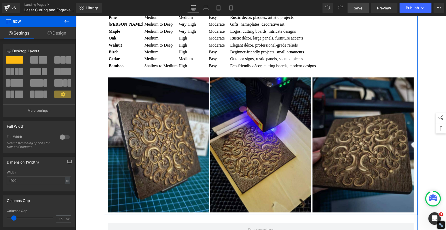
scroll to position [869, 0]
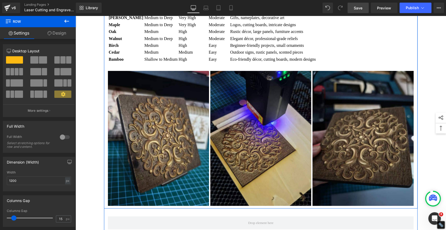
click at [187, 63] on table "Wood Type Engraving Depth Detail & Clarity Ease of Use Best Uses MDF Medium Hig…" at bounding box center [212, 25] width 209 height 76
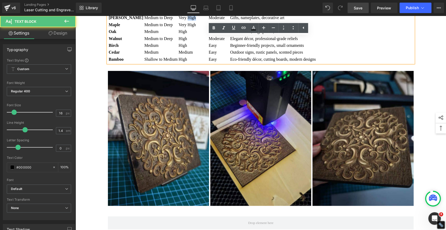
click at [187, 63] on table "Wood Type Engraving Depth Detail & Clarity Ease of Use Best Uses MDF Medium Hig…" at bounding box center [212, 25] width 209 height 76
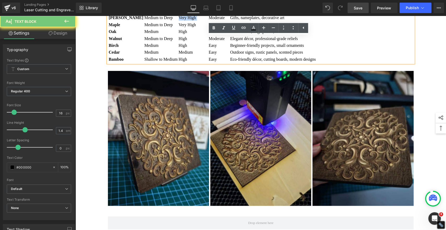
click at [187, 63] on table "Wood Type Engraving Depth Detail & Clarity Ease of Use Best Uses MDF Medium Hig…" at bounding box center [212, 25] width 209 height 76
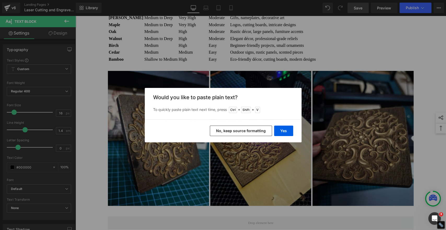
click at [240, 132] on button "No, keep source formatting" at bounding box center [241, 130] width 62 height 10
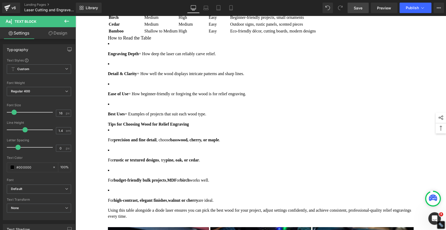
scroll to position [811, 0]
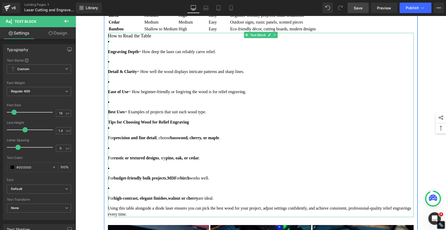
click at [108, 54] on strong "Engraving Depth" at bounding box center [123, 51] width 31 height 4
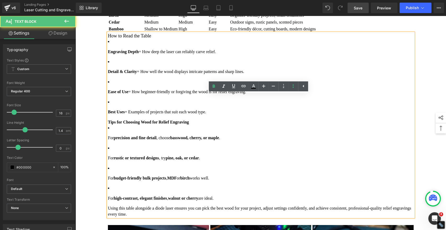
click at [108, 54] on strong "Engraving Depth" at bounding box center [123, 51] width 31 height 4
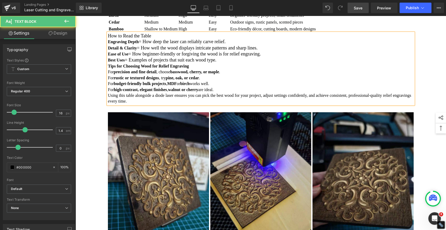
click at [254, 81] on p "For rustic or textured designs , try pine, oak, or cedar ." at bounding box center [261, 78] width 306 height 6
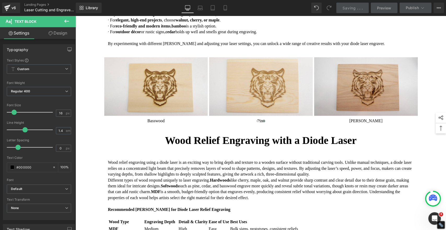
scroll to position [520, 0]
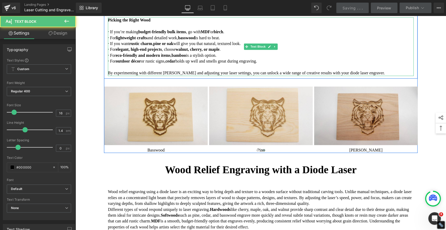
click at [112, 34] on font "· If you’re making" at bounding box center [123, 32] width 30 height 4
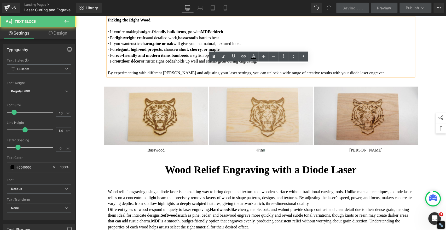
click at [111, 34] on font "· If you’re making" at bounding box center [123, 32] width 30 height 4
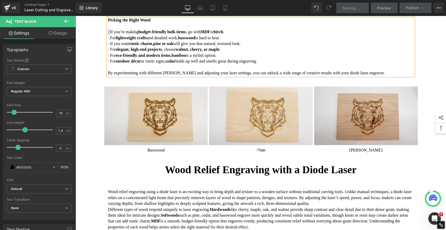
copy font "·"
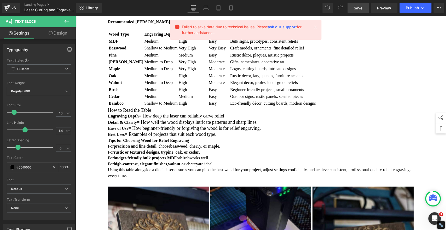
scroll to position [811, 0]
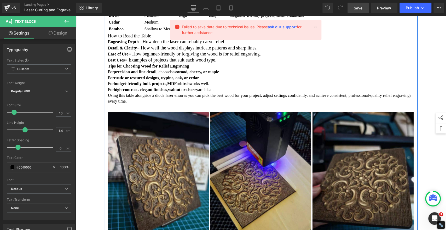
click at [195, 50] on font "= How well the wood displays intricate patterns and sharp lines." at bounding box center [197, 47] width 121 height 5
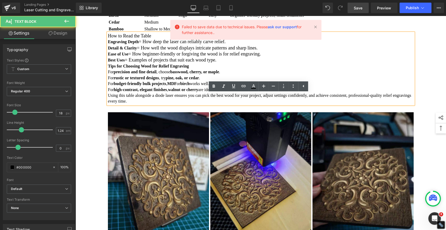
click at [165, 39] on h3 "How to Read the Table" at bounding box center [261, 36] width 306 height 6
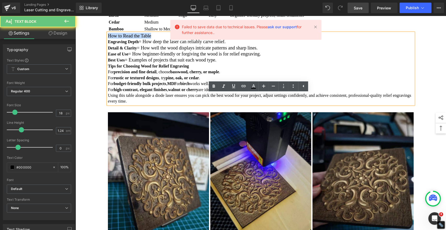
click at [165, 39] on h3 "How to Read the Table" at bounding box center [261, 36] width 306 height 6
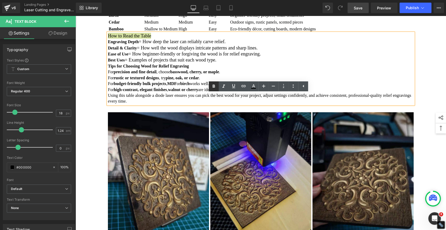
click at [212, 85] on icon at bounding box center [214, 86] width 6 height 6
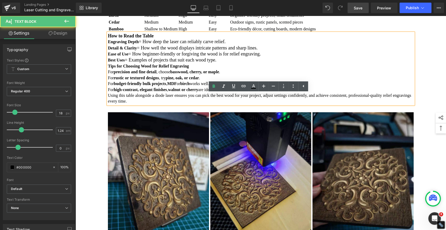
click at [253, 56] on font "= How beginner-friendly or forgiving the wood is for relief engraving." at bounding box center [194, 53] width 132 height 5
click at [360, 8] on span "Save" at bounding box center [358, 7] width 9 height 5
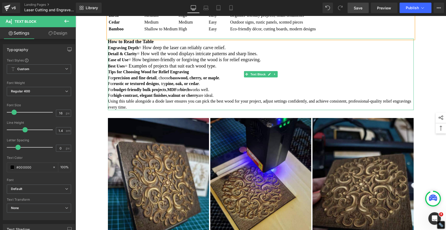
click at [165, 44] on h3 "How to Read the Table" at bounding box center [261, 42] width 306 height 6
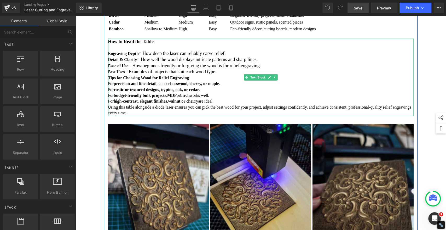
click at [108, 116] on div at bounding box center [108, 77] width 1 height 77
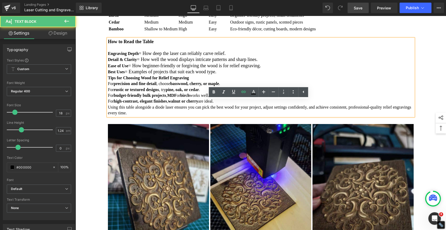
click at [108, 56] on strong "Engraving Depth" at bounding box center [123, 53] width 31 height 4
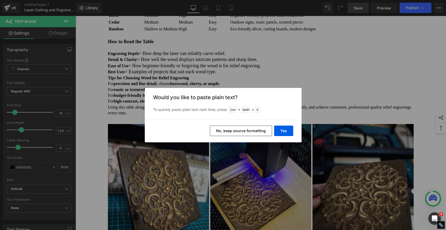
click at [233, 130] on button "No, keep source formatting" at bounding box center [241, 130] width 62 height 10
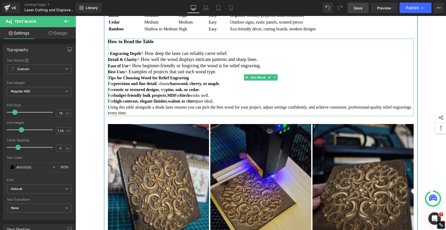
click at [233, 75] on h3 "Best Uses = Examples of projects that suit each wood type." at bounding box center [261, 72] width 306 height 6
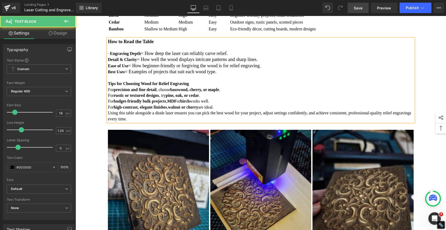
click at [210, 86] on p "Tips for Choosing Wood for Relief Engraving" at bounding box center [261, 84] width 306 height 6
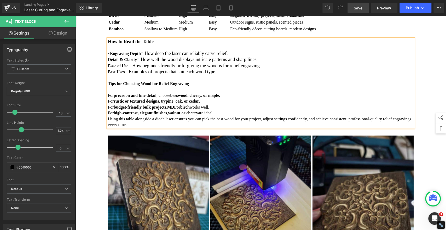
drag, startPoint x: 202, startPoint y: 144, endPoint x: 132, endPoint y: 131, distance: 71.0
click at [202, 86] on p "Tips for Choosing Wood for Relief Engraving" at bounding box center [261, 84] width 306 height 6
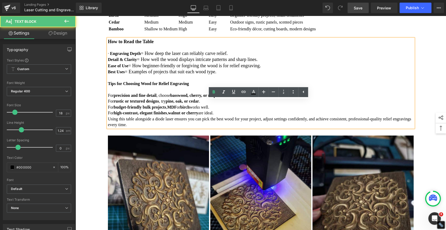
click at [108, 62] on strong "Detail & Clarity" at bounding box center [122, 59] width 29 height 4
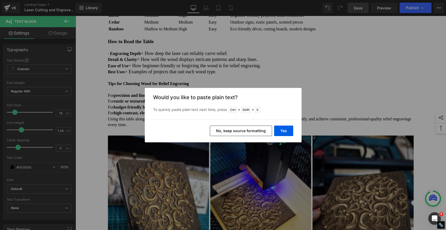
click at [246, 131] on button "No, keep source formatting" at bounding box center [241, 130] width 62 height 10
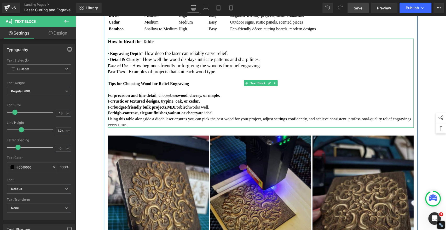
click at [108, 127] on div at bounding box center [108, 83] width 1 height 89
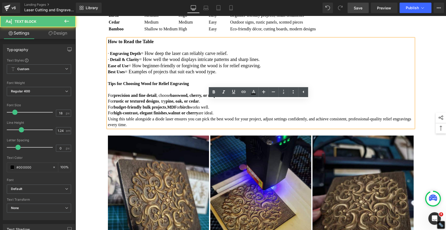
click at [108, 68] on strong "Ease of Use" at bounding box center [118, 65] width 20 height 4
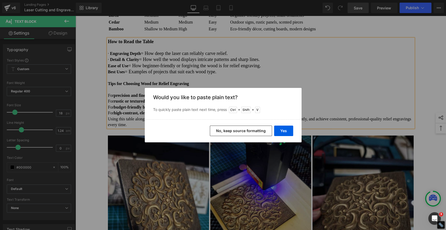
drag, startPoint x: 266, startPoint y: 130, endPoint x: 114, endPoint y: 123, distance: 152.4
click at [266, 130] on button "No, keep source formatting" at bounding box center [241, 130] width 62 height 10
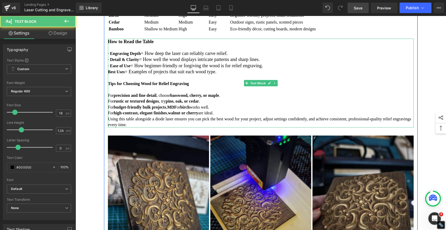
click at [108, 74] on strong "Best Uses" at bounding box center [116, 71] width 17 height 4
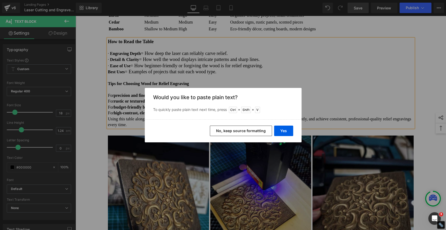
click at [230, 128] on button "No, keep source formatting" at bounding box center [241, 130] width 62 height 10
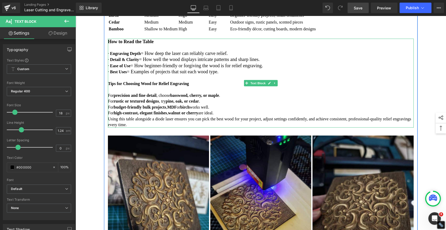
click at [114, 97] on strong "precision and fine detail" at bounding box center [135, 95] width 43 height 4
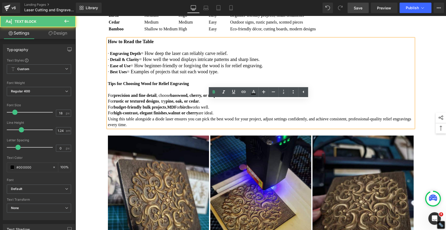
click at [108, 97] on font "For precision and fine detail" at bounding box center [132, 95] width 49 height 4
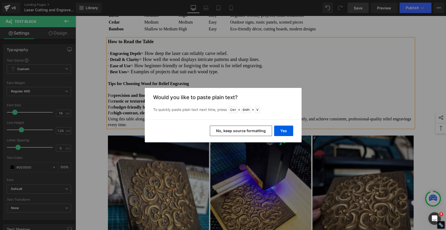
click at [238, 129] on button "No, keep source formatting" at bounding box center [241, 130] width 62 height 10
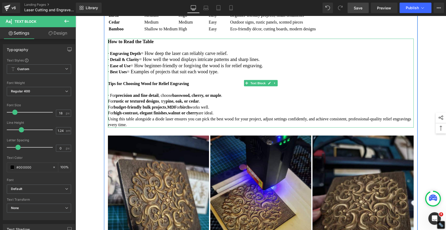
drag, startPoint x: 109, startPoint y: 162, endPoint x: 116, endPoint y: 162, distance: 7.6
click at [109, 103] on font "For rustic or textured designs" at bounding box center [133, 101] width 51 height 4
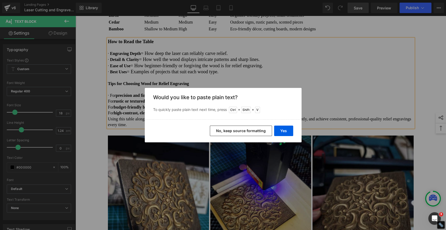
drag, startPoint x: 230, startPoint y: 129, endPoint x: 154, endPoint y: 114, distance: 77.5
click at [230, 129] on button "No, keep source formatting" at bounding box center [241, 130] width 62 height 10
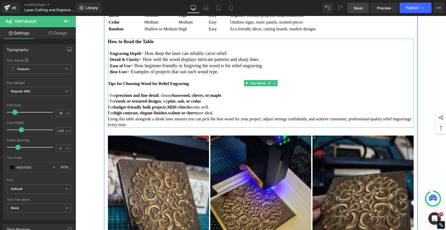
click at [108, 109] on font "For budget-friendly bulk projects" at bounding box center [137, 107] width 58 height 4
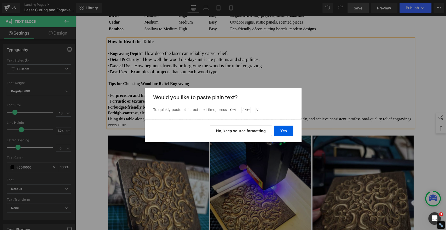
click at [248, 133] on button "No, keep source formatting" at bounding box center [241, 130] width 62 height 10
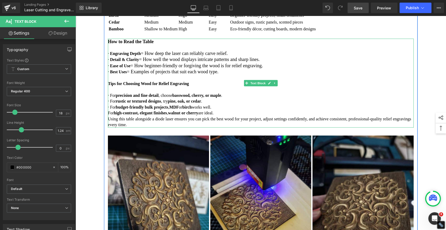
click at [108, 115] on font "For high-contrast, elegant finishes" at bounding box center [137, 112] width 59 height 4
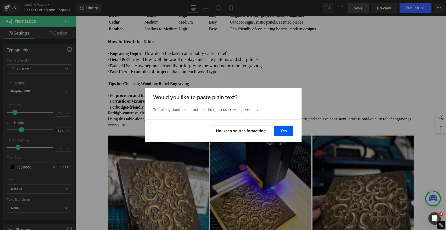
click at [229, 127] on button "No, keep source formatting" at bounding box center [241, 130] width 62 height 10
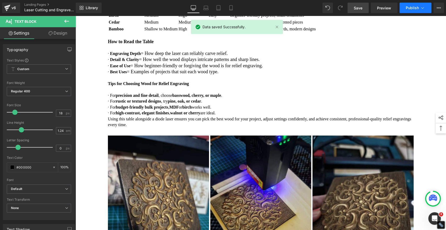
click at [405, 11] on button "Publish" at bounding box center [415, 8] width 32 height 10
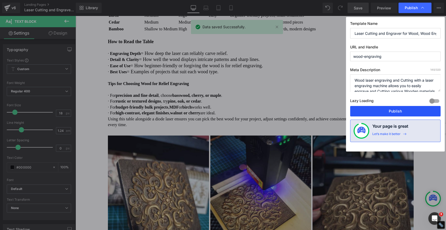
drag, startPoint x: 375, startPoint y: 110, endPoint x: 167, endPoint y: 89, distance: 209.2
click at [376, 110] on button "Publish" at bounding box center [395, 111] width 90 height 10
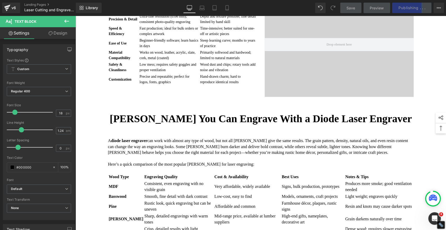
scroll to position [375, 0]
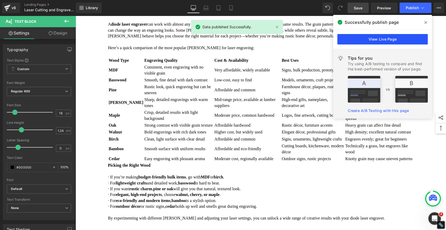
click at [391, 38] on link "View Live Page" at bounding box center [382, 39] width 90 height 10
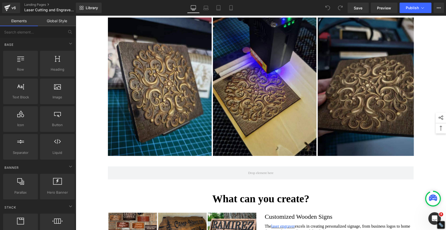
scroll to position [813, 0]
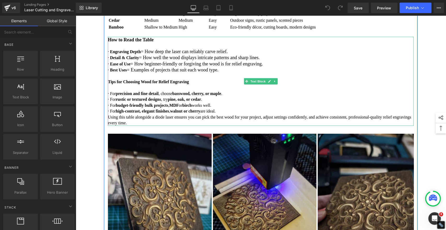
click at [249, 91] on p at bounding box center [261, 88] width 306 height 6
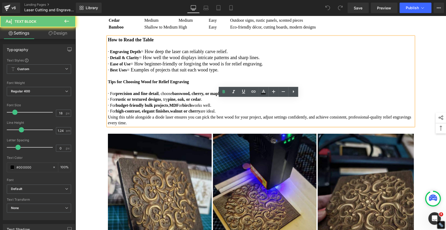
click at [310, 61] on h3 "· Detail & Clarity = How well the wood displays intricate patterns and sharp li…" at bounding box center [261, 58] width 306 height 6
click at [153, 60] on font "= How well the wood displays intricate patterns and sharp lines." at bounding box center [199, 57] width 121 height 5
click at [157, 72] on font "= Examples of projects that suit each wood type." at bounding box center [173, 69] width 92 height 5
click at [153, 42] on strong "How to Read the Table" at bounding box center [131, 39] width 46 height 5
click at [154, 66] on font "= How beginner-friendly or forgiving the wood is for relief engraving." at bounding box center [196, 63] width 132 height 5
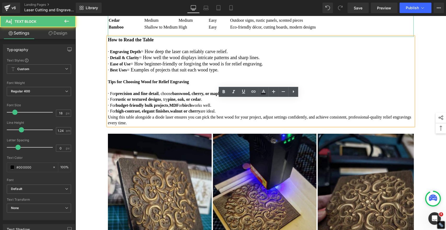
click at [144, 17] on td "Medium" at bounding box center [161, 13] width 34 height 6
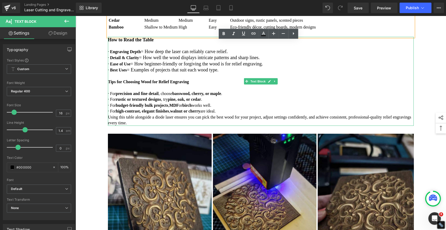
click at [147, 66] on font "= How beginner-friendly or forgiving the wood is for relief engraving." at bounding box center [196, 63] width 132 height 5
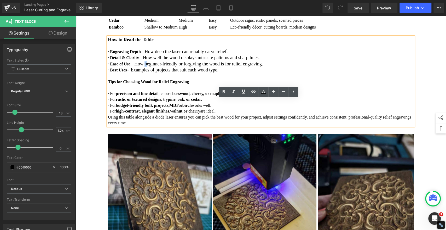
click at [147, 66] on font "= How beginner-friendly or forgiving the wood is for relief engraving." at bounding box center [196, 63] width 132 height 5
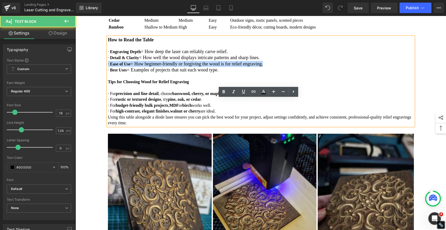
click at [147, 66] on font "= How beginner-friendly or forgiving the wood is for relief engraving." at bounding box center [196, 63] width 132 height 5
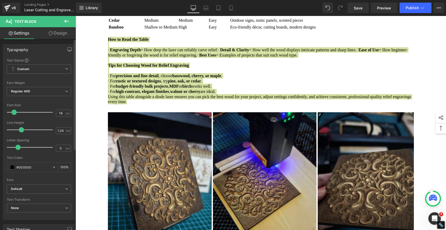
click at [14, 112] on span at bounding box center [13, 111] width 5 height 5
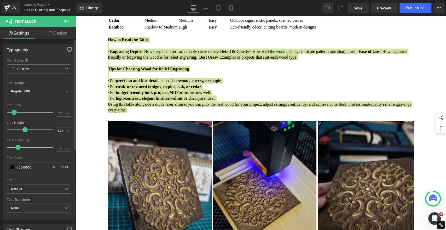
drag, startPoint x: 22, startPoint y: 129, endPoint x: 25, endPoint y: 129, distance: 2.9
click at [25, 129] on span at bounding box center [24, 129] width 5 height 5
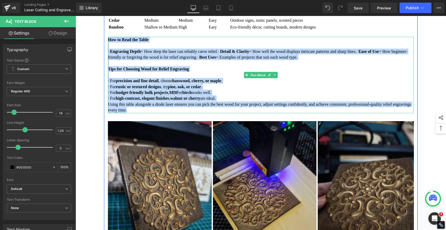
click at [237, 78] on p at bounding box center [261, 75] width 306 height 6
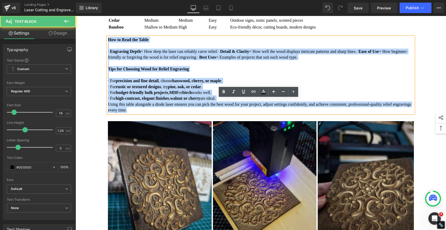
click at [283, 78] on p at bounding box center [261, 75] width 306 height 6
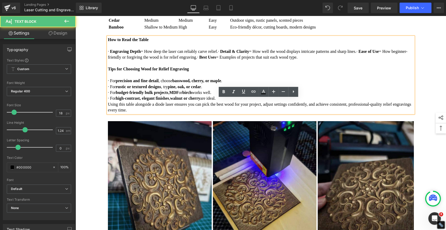
click at [219, 54] on span "·" at bounding box center [218, 51] width 1 height 4
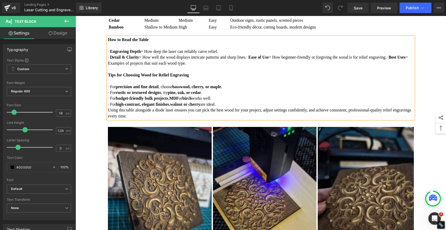
click at [247, 59] on span "·" at bounding box center [246, 57] width 1 height 4
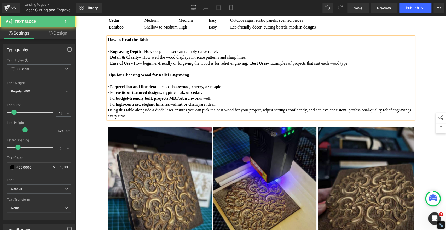
click at [249, 65] on span "·" at bounding box center [248, 63] width 1 height 4
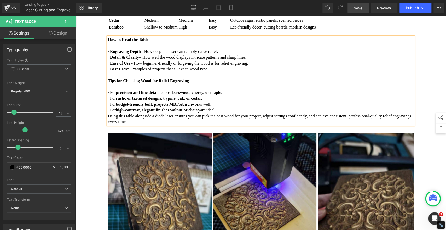
click at [359, 8] on span "Save" at bounding box center [358, 7] width 9 height 5
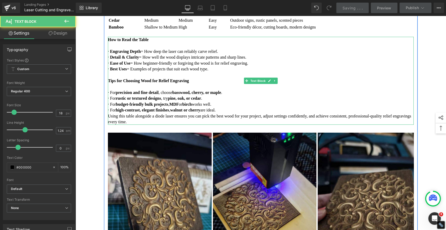
click at [263, 113] on p "· For high-contrast, elegant finishes , walnut or cherry are ideal." at bounding box center [261, 110] width 306 height 6
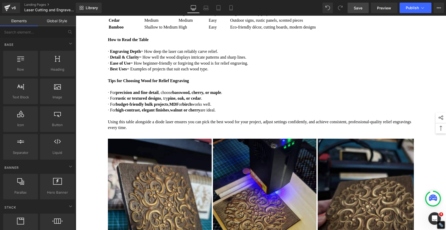
click at [355, 9] on span "Save" at bounding box center [358, 7] width 9 height 5
click at [414, 8] on span "Publish" at bounding box center [412, 8] width 13 height 4
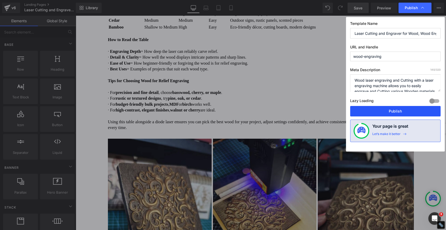
drag, startPoint x: 335, startPoint y: 95, endPoint x: 410, endPoint y: 110, distance: 77.1
click at [410, 110] on button "Publish" at bounding box center [395, 111] width 90 height 10
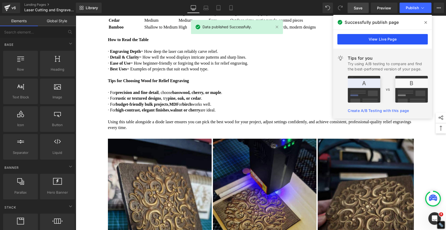
click at [393, 37] on link "View Live Page" at bounding box center [382, 39] width 90 height 10
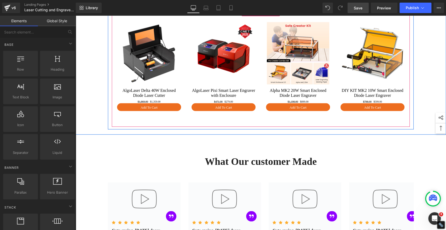
scroll to position [1915, 0]
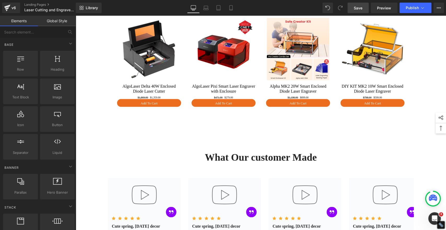
click at [359, 6] on span "Save" at bounding box center [358, 7] width 9 height 5
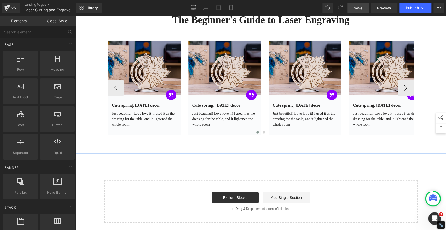
scroll to position [2205, 0]
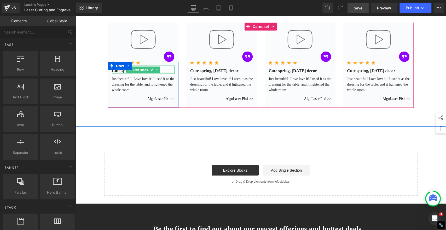
scroll to position [2057, 0]
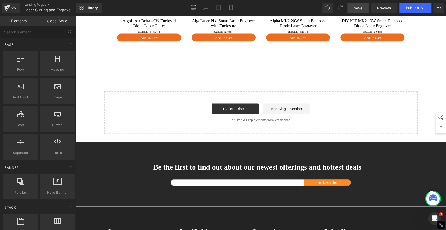
scroll to position [1941, 0]
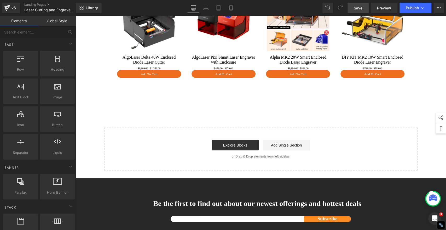
click at [358, 7] on span "Save" at bounding box center [358, 7] width 9 height 5
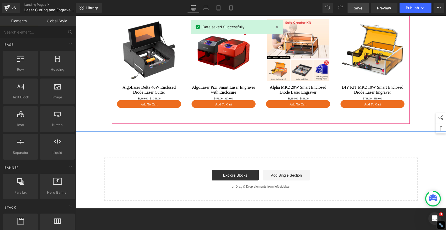
scroll to position [1883, 0]
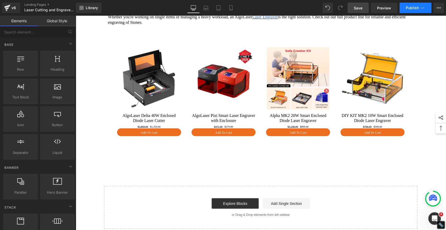
click at [407, 8] on span "Publish" at bounding box center [412, 8] width 13 height 4
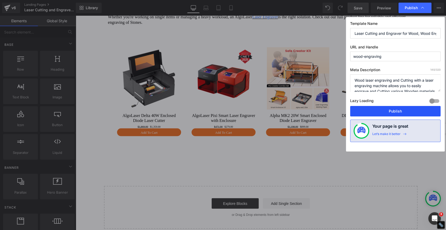
click at [393, 108] on button "Publish" at bounding box center [395, 111] width 90 height 10
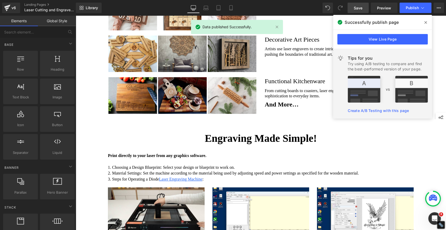
scroll to position [1360, 0]
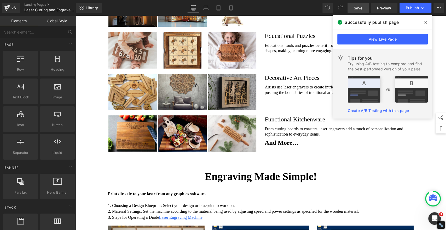
click at [426, 23] on icon at bounding box center [425, 22] width 3 height 4
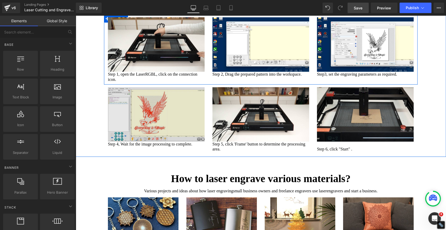
scroll to position [1582, 0]
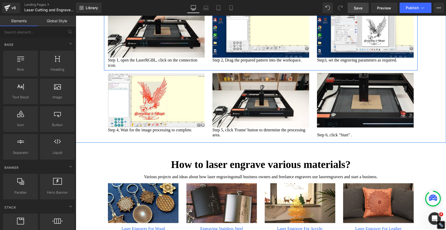
click at [75, 16] on div at bounding box center [75, 16] width 0 height 0
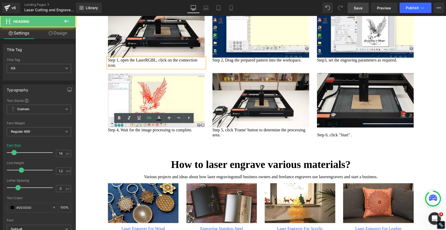
click at [140, 67] on h3 "Step 1, open the LaserRGBL, click on the connection icon." at bounding box center [156, 62] width 97 height 10
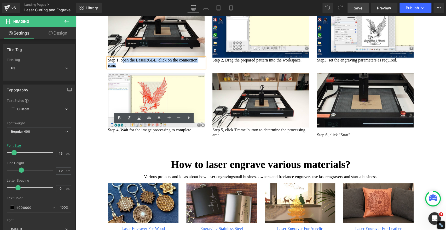
drag, startPoint x: 136, startPoint y: 132, endPoint x: 121, endPoint y: 128, distance: 15.9
click at [121, 67] on h3 "Step 1, open the LaserRGBL, click on the connection icon." at bounding box center [156, 62] width 97 height 10
paste div
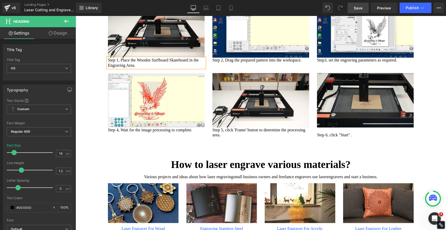
click at [167, 67] on h3 "Step 1, Place the Wooden Surfboard Skateboard in the Engraving Area." at bounding box center [156, 62] width 97 height 10
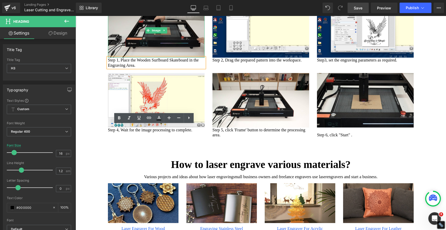
click at [173, 57] on img at bounding box center [156, 30] width 97 height 54
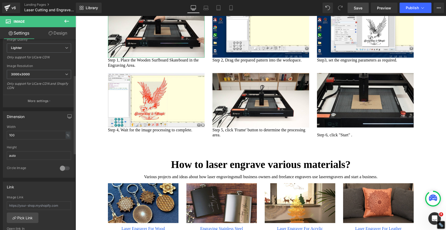
scroll to position [0, 0]
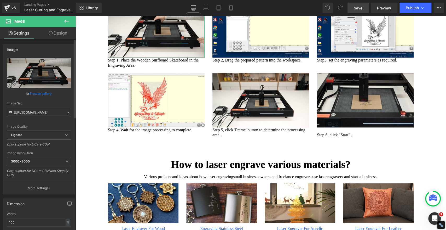
click at [68, 112] on icon at bounding box center [69, 113] width 2 height 2
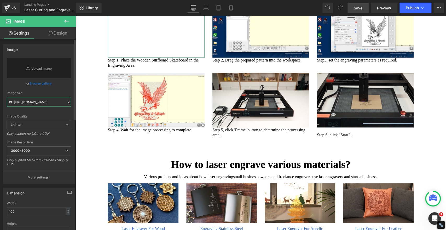
click at [45, 102] on input "https://ucarecdn.com/9d827336-1b09-4bfa-9f1e-e51b23fa6fe9/-/format/auto/-/previ…" at bounding box center [39, 101] width 64 height 9
paste input "https://algolaser.com/cdn/shop/files/gempages_490434917700731761-e651079a-0dab-…"
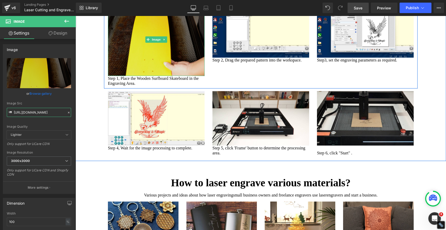
type input "https://algolaser.com/cdn/shop/files/gempages_490434917700731761-e651079a-0dab-…"
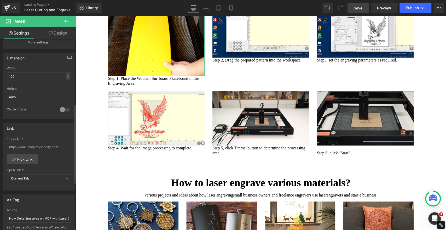
scroll to position [232, 0]
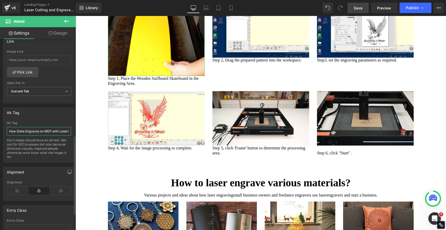
click at [42, 130] on input "How Delta Engraves on MDF with LaserGRBL 01" at bounding box center [39, 131] width 64 height 9
paste input "Place the Wooden Surfboard Skateboard in the Engraving Area"
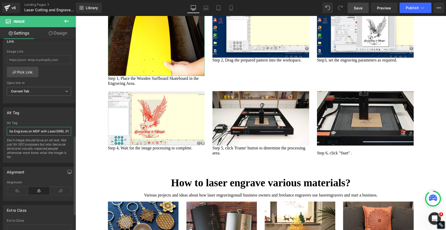
click at [43, 130] on input "How Delta Engraves on MDF with LaserGRBL 01" at bounding box center [39, 131] width 64 height 9
paste input "Place the Wooden Surfboard Skateboard in the Engraving Area"
type input "Place the Wooden Surfboard Skateboard in the Engraving Area"
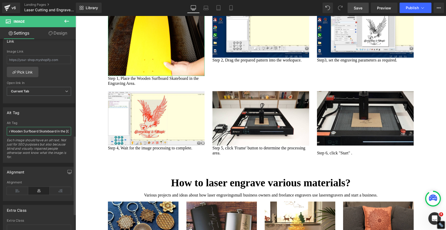
scroll to position [0, 36]
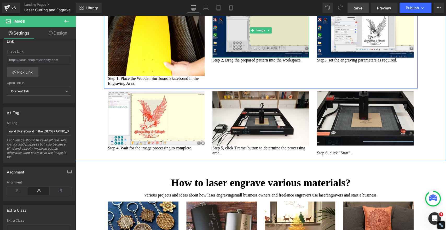
click at [272, 57] on img at bounding box center [260, 30] width 97 height 54
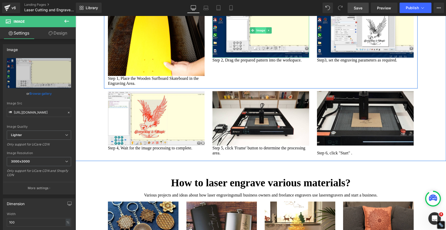
click at [255, 33] on span "Image" at bounding box center [260, 30] width 11 height 6
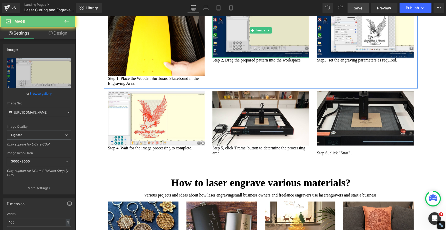
click at [259, 57] on img at bounding box center [260, 30] width 97 height 54
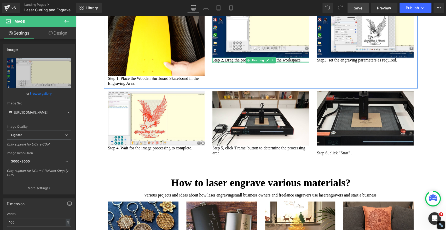
click at [241, 63] on div at bounding box center [260, 61] width 97 height 1
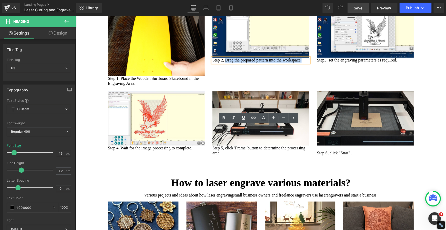
drag, startPoint x: 236, startPoint y: 133, endPoint x: 225, endPoint y: 128, distance: 11.8
click at [225, 62] on h3 "Step 2, Drag the prepared pattern into the workspace." at bounding box center [260, 59] width 97 height 5
paste div
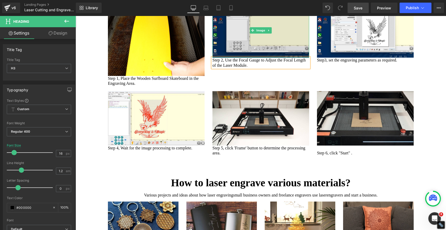
click at [228, 57] on img at bounding box center [260, 30] width 97 height 54
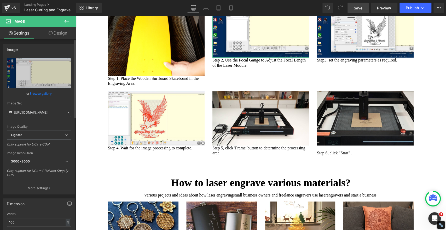
click at [67, 112] on icon at bounding box center [69, 112] width 4 height 4
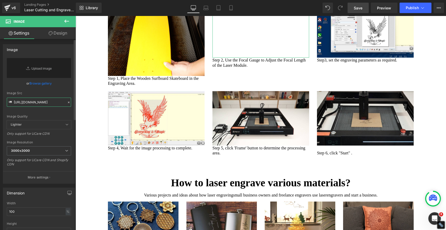
click at [46, 102] on input "https://ucarecdn.com/5cae8ea9-0aaa-40db-bdb5-d07d6f1db322/-/format/auto/-/previ…" at bounding box center [39, 101] width 64 height 9
paste input "https://algolaser.com/cdn/shop/files/gempages_490434917700731761-da9d6086-698d-…"
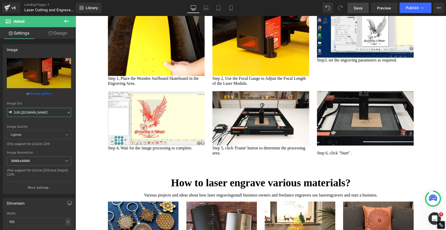
type input "https://algolaser.com/cdn/shop/files/gempages_490434917700731761-da9d6086-698d-…"
click at [360, 8] on span "Save" at bounding box center [358, 7] width 9 height 5
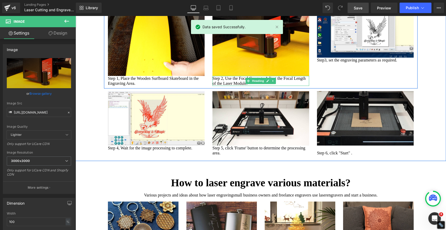
click at [284, 86] on h3 "Step 2, Use the Focal Gauge to Adjust the Focal Length of the Laser Module." at bounding box center [260, 81] width 97 height 10
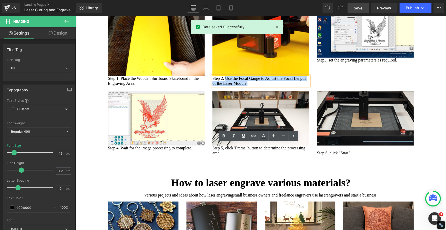
drag, startPoint x: 274, startPoint y: 151, endPoint x: 224, endPoint y: 146, distance: 49.7
click at [224, 86] on h3 "Step 2, Use the Focal Gauge to Adjust the Focal Length of the Laser Module." at bounding box center [260, 81] width 97 height 10
copy h3 "Use the Focal Gauge to Adjust the Focal Length of the Laser Module."
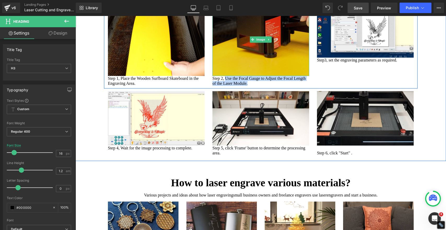
drag, startPoint x: 275, startPoint y: 94, endPoint x: 230, endPoint y: 102, distance: 46.5
click at [275, 75] on img at bounding box center [260, 39] width 97 height 72
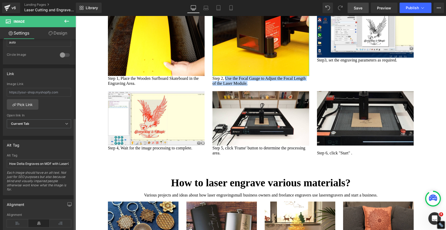
scroll to position [203, 0]
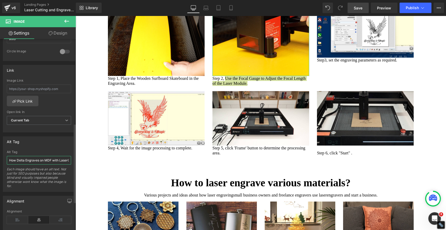
click at [52, 160] on input "How Delta Engraves on MDF with LaserGRBL 02" at bounding box center [39, 160] width 64 height 9
type input "Use the Focal Gauge to Adjust the Focal Length of the Laser Module."
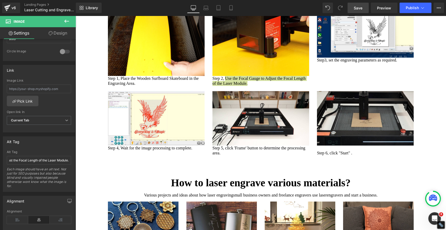
click at [357, 9] on span "Save" at bounding box center [358, 7] width 9 height 5
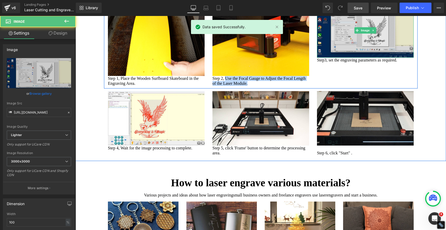
click at [392, 57] on img at bounding box center [365, 30] width 97 height 54
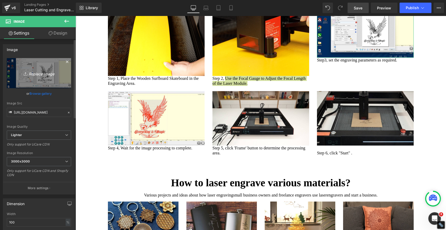
click at [43, 66] on link "Replace Image" at bounding box center [39, 73] width 64 height 30
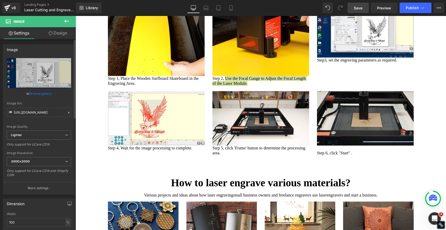
click at [67, 113] on icon at bounding box center [69, 112] width 4 height 4
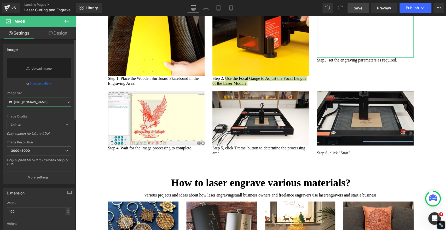
click at [49, 104] on input "https://ucarecdn.com/6c7adb07-393b-49cc-99db-5b0240d2d022/-/format/auto/-/previ…" at bounding box center [39, 101] width 64 height 9
paste input "https://algolaser.com/cdn/shop/files/gempages_490434917700731761-b556dd1a-5ef1-…"
type input "https://algolaser.com/cdn/shop/files/gempages_490434917700731761-b556dd1a-5ef1-…"
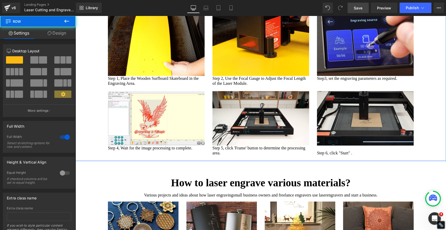
click at [428, 114] on div "Engraving Made Simple! Heading Print directly to your laser from any graphics s…" at bounding box center [260, 48] width 370 height 220
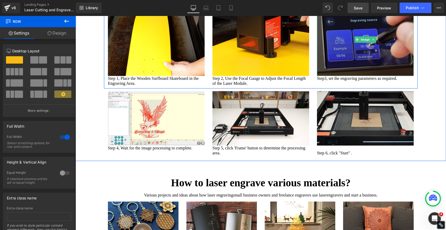
click at [357, 75] on img at bounding box center [365, 39] width 97 height 72
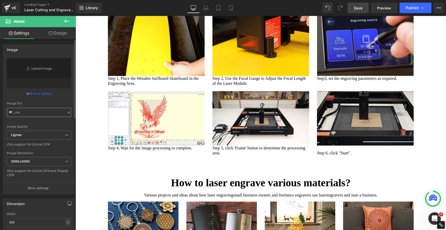
click at [40, 115] on input "text" at bounding box center [39, 112] width 64 height 9
type input "https://algolaser.com/cdn/shop/files/gempages_490434917700731761-b556dd1a-5ef1-…"
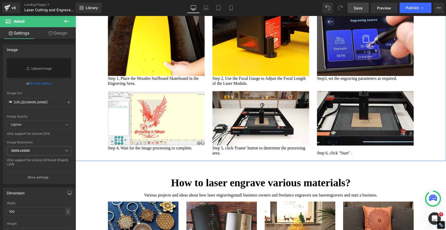
scroll to position [0, 0]
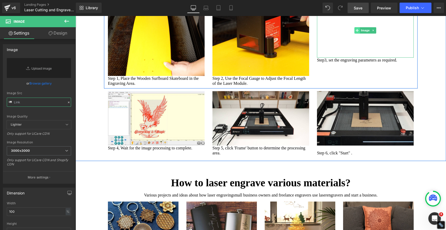
click at [356, 32] on icon at bounding box center [356, 30] width 3 height 3
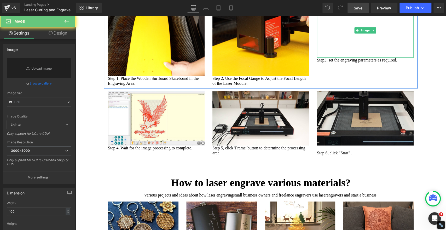
click at [329, 57] on img at bounding box center [365, 30] width 97 height 54
click at [372, 32] on icon at bounding box center [373, 30] width 3 height 3
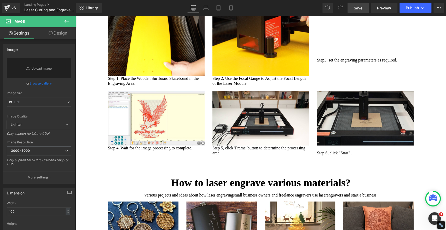
drag, startPoint x: 423, startPoint y: 93, endPoint x: 324, endPoint y: 86, distance: 98.4
click at [423, 93] on div "Engraving Made Simple! Heading Print directly to your laser from any graphics s…" at bounding box center [260, 48] width 370 height 220
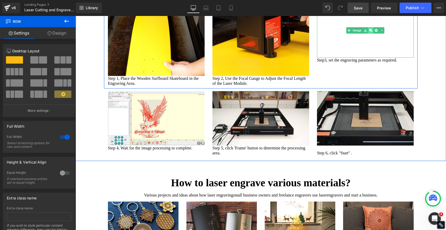
click at [368, 33] on link at bounding box center [370, 30] width 5 height 6
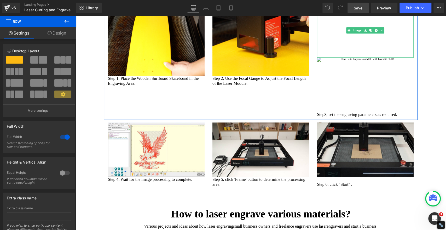
click at [357, 57] on img at bounding box center [365, 30] width 97 height 54
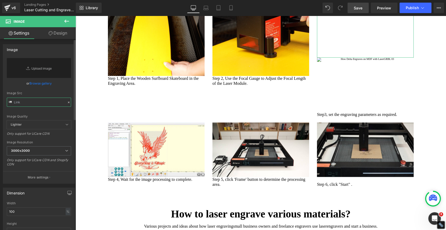
click at [23, 102] on input "text" at bounding box center [39, 101] width 64 height 9
paste input "https://algolaser.com/cdn/shop/files/gempages_490434917700731761-b556dd1a-5ef1-…"
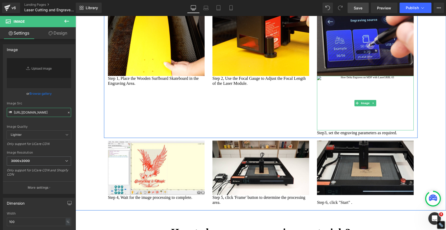
type input "https://algolaser.com/cdn/shop/files/gempages_490434917700731761-b556dd1a-5ef1-…"
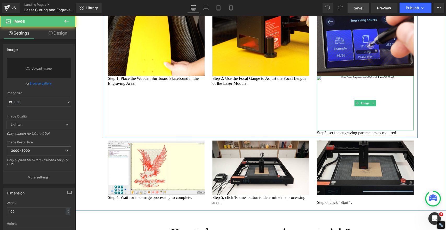
click at [394, 130] on img at bounding box center [365, 103] width 97 height 54
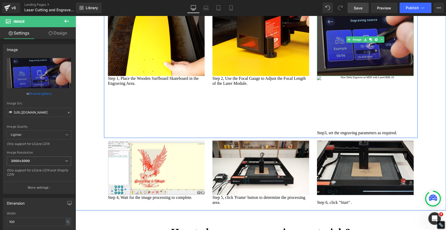
click at [376, 75] on img at bounding box center [365, 39] width 97 height 72
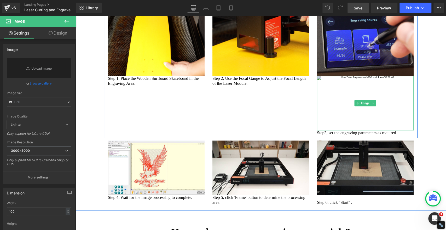
click at [380, 130] on img at bounding box center [365, 103] width 97 height 54
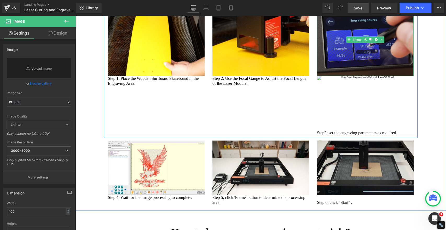
click at [361, 75] on img at bounding box center [365, 39] width 97 height 72
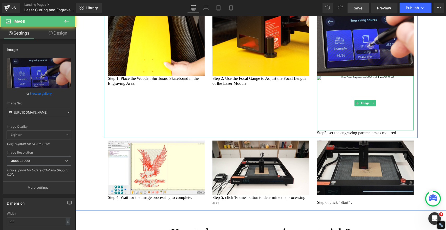
click at [374, 130] on img at bounding box center [365, 103] width 97 height 54
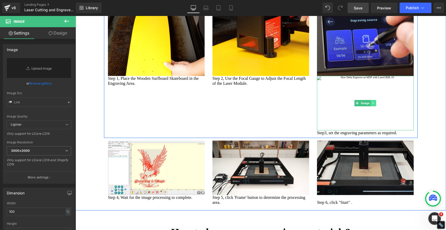
click at [372, 104] on icon at bounding box center [373, 102] width 3 height 3
click at [375, 104] on icon at bounding box center [376, 102] width 3 height 3
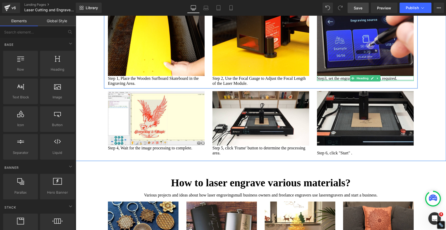
click at [407, 81] on div at bounding box center [365, 79] width 97 height 1
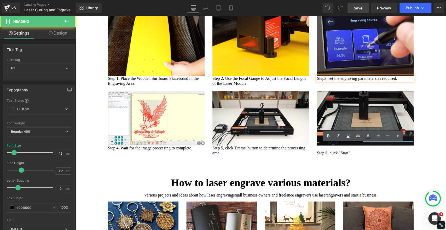
click at [407, 81] on h3 "Step3, set the engraving parameters as required." at bounding box center [365, 78] width 97 height 5
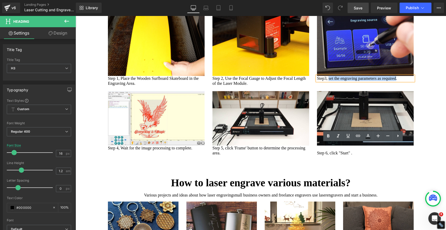
drag, startPoint x: 407, startPoint y: 146, endPoint x: 329, endPoint y: 147, distance: 78.4
click at [329, 81] on h3 "Step3, set the engraving parameters as required." at bounding box center [365, 78] width 97 height 5
paste div
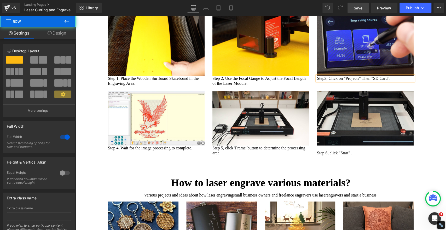
drag, startPoint x: 425, startPoint y: 148, endPoint x: 416, endPoint y: 141, distance: 11.5
click at [425, 148] on div "Engraving Made Simple! Heading Print directly to your laser from any graphics s…" at bounding box center [260, 48] width 370 height 220
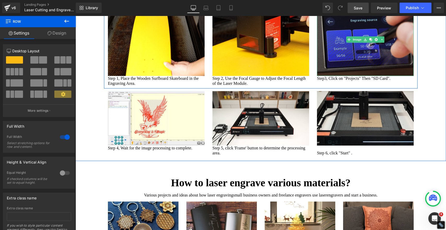
click at [340, 75] on img at bounding box center [365, 39] width 97 height 72
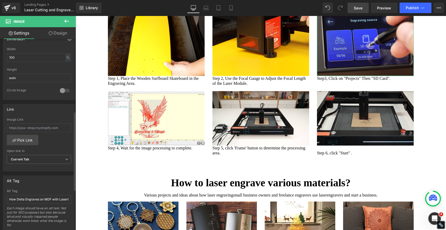
scroll to position [174, 0]
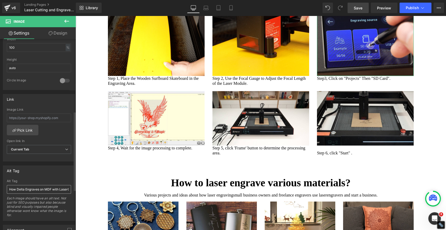
click at [46, 186] on input "How Delta Engraves on MDF with LaserGRBL 03" at bounding box center [39, 189] width 64 height 9
type input "Click on "Projects" Then "SD Card""
drag, startPoint x: 355, startPoint y: 7, endPoint x: 207, endPoint y: 81, distance: 165.5
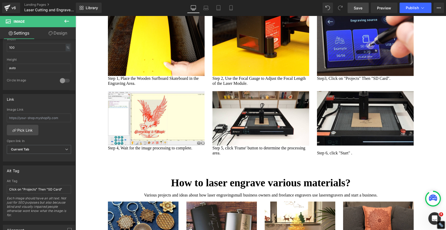
click at [355, 7] on span "Save" at bounding box center [358, 7] width 9 height 5
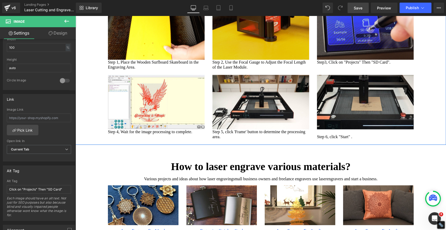
scroll to position [1640, 0]
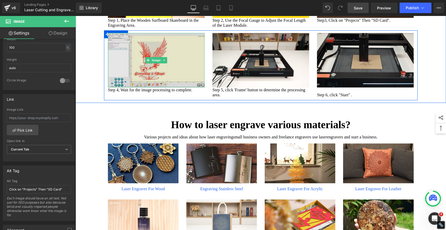
click at [160, 87] on img at bounding box center [156, 60] width 97 height 54
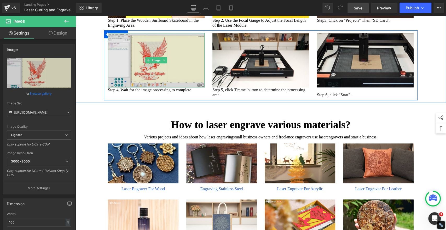
click at [174, 87] on img at bounding box center [156, 60] width 97 height 54
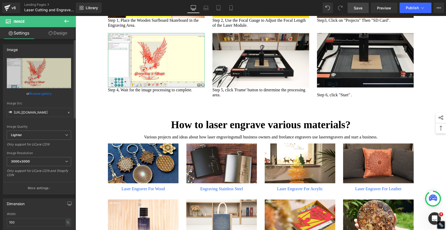
click at [67, 112] on icon at bounding box center [69, 112] width 4 height 4
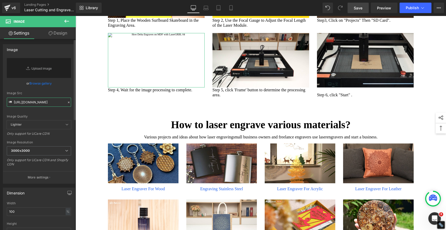
click at [47, 99] on input "https://ucarecdn.com/21607abe-c8ae-42fb-96ea-857579210c2f/-/format/auto/-/previ…" at bounding box center [39, 101] width 64 height 9
paste input "https://algolaser.com/cdn/shop/files/gempages_490434917700731761-2ba38982-515c-…"
type input "https://algolaser.com/cdn/shop/files/gempages_490434917700731761-2ba38982-515c-…"
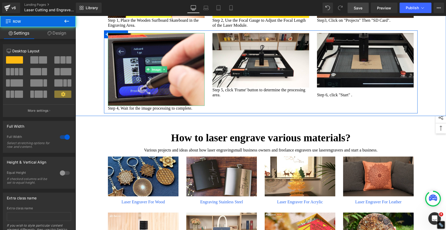
click at [153, 73] on span "Image" at bounding box center [156, 69] width 11 height 6
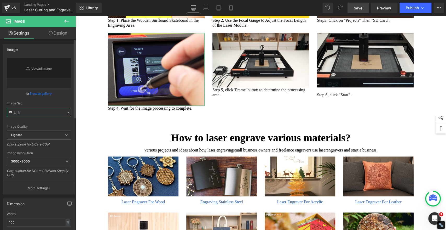
click at [43, 113] on input "text" at bounding box center [39, 112] width 64 height 9
paste input "https://algolaser.com/cdn/shop/files/gempages_490434917700731761-2ba38982-515c-…"
type input "https://algolaser.com/cdn/shop/files/gempages_490434917700731761-2ba38982-515c-…"
click at [359, 8] on span "Save" at bounding box center [358, 7] width 9 height 5
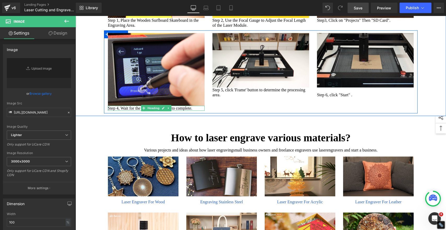
click at [128, 110] on h3 "Step 4, Wait for the image processing to complete." at bounding box center [156, 108] width 97 height 5
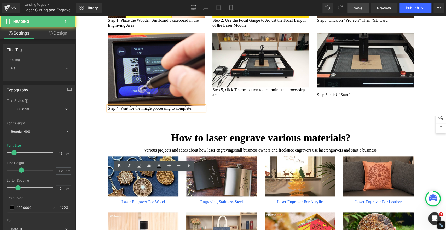
click at [127, 110] on h3 "Step 4, Wait for the image processing to complete." at bounding box center [156, 108] width 97 height 5
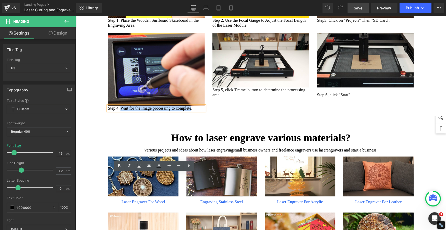
drag, startPoint x: 124, startPoint y: 180, endPoint x: 121, endPoint y: 176, distance: 5.7
click at [121, 110] on h3 "Step 4, Wait for the image processing to complete." at bounding box center [156, 108] width 97 height 5
paste div
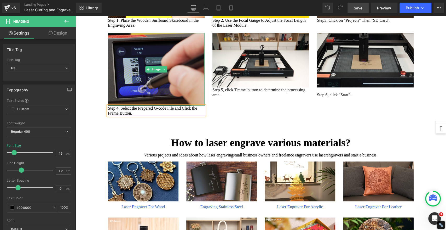
drag, startPoint x: 126, startPoint y: 127, endPoint x: 119, endPoint y: 127, distance: 7.3
click at [126, 105] on img at bounding box center [156, 69] width 97 height 72
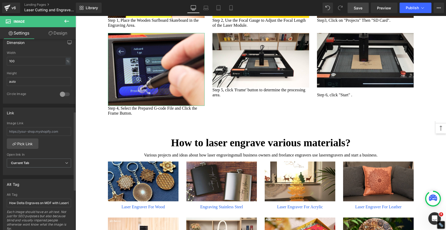
scroll to position [174, 0]
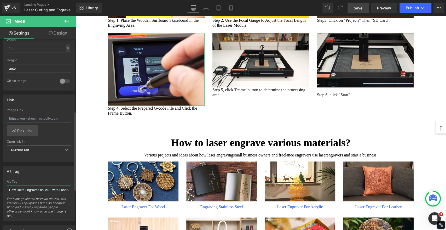
click at [41, 186] on input "How Delta Engraves on MDF with LaserGRBL 04" at bounding box center [39, 189] width 64 height 9
type input "Select the Prepared G-code File and Click the Frame Button"
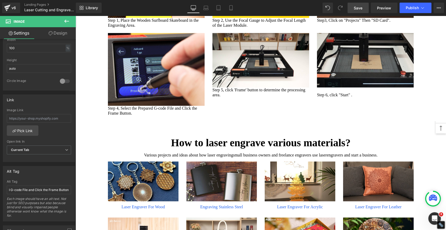
click at [360, 7] on span "Save" at bounding box center [358, 7] width 9 height 5
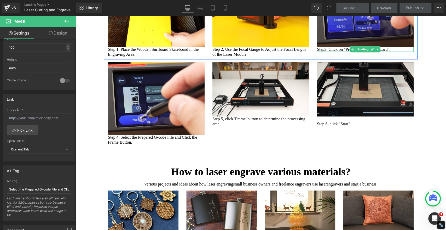
scroll to position [173, 0]
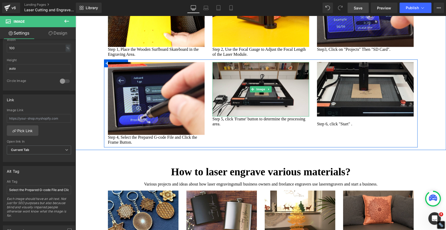
click at [230, 116] on img at bounding box center [260, 89] width 97 height 54
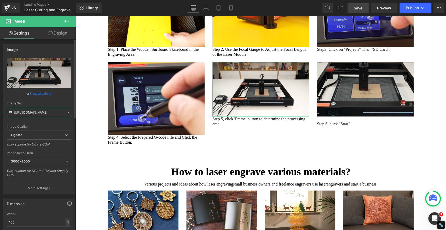
click at [57, 113] on input "https://ucarecdn.com/45b7ea48-d9a2-41d1-b1d4-0e8ab8c5e93c/-/format/auto/-/previ…" at bounding box center [39, 112] width 64 height 9
paste input "algolaser.com/cdn/shop/files/gempages_490434917700731761-3ba17a1f-c490-4f16-a06…"
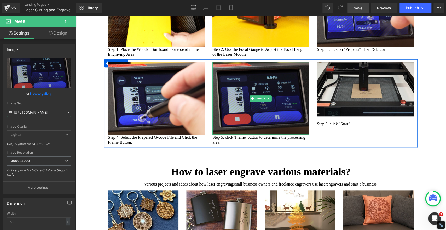
type input "https://algolaser.com/cdn/shop/files/gempages_490434917700731761-3ba17a1f-c490-…"
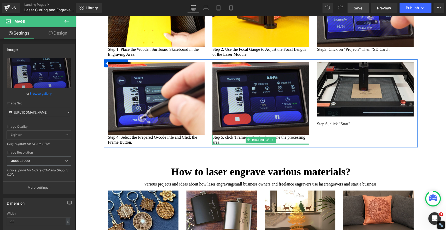
click at [247, 144] on div at bounding box center [260, 143] width 97 height 1
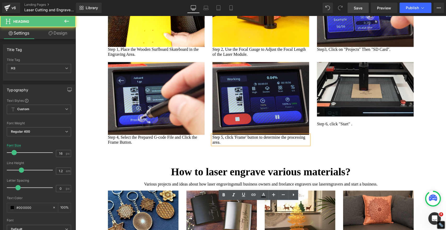
click at [246, 144] on h3 "Step 5, click 'Frame' button to determine the processing area." at bounding box center [260, 140] width 97 height 10
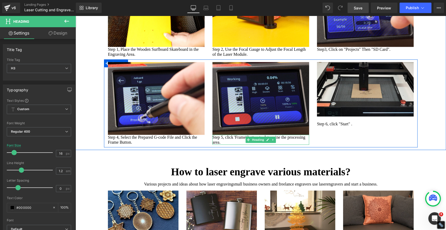
drag, startPoint x: 315, startPoint y: 225, endPoint x: 223, endPoint y: 204, distance: 94.2
drag, startPoint x: 224, startPoint y: 204, endPoint x: 316, endPoint y: 224, distance: 93.4
click at [241, 144] on h3 "Step 5, click 'Frame' button to determine the processing area." at bounding box center [260, 140] width 97 height 10
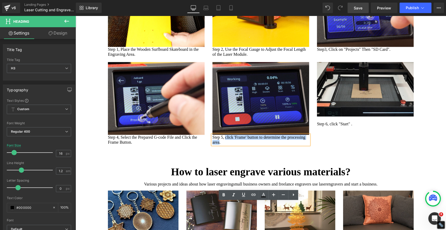
paste div
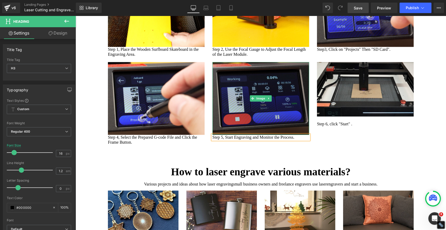
click at [262, 134] on img at bounding box center [260, 98] width 97 height 72
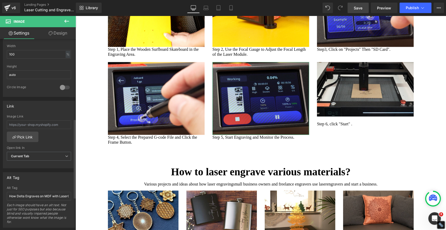
scroll to position [203, 0]
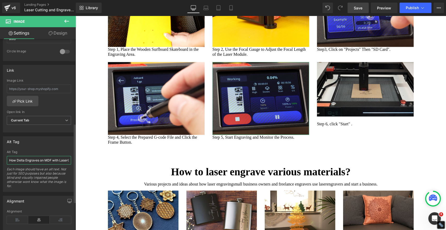
click at [37, 157] on input "How Delta Engraves on MDF with LaserGRBL 05" at bounding box center [39, 160] width 64 height 9
paste input "Start Engraving and Monitor the Process"
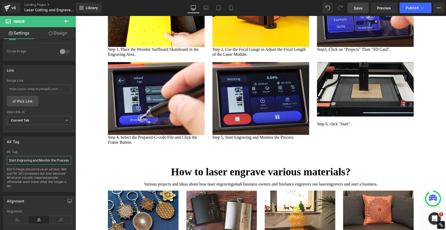
type input "Start Engraving and Monitor the Process"
click at [360, 7] on span "Save" at bounding box center [358, 7] width 9 height 5
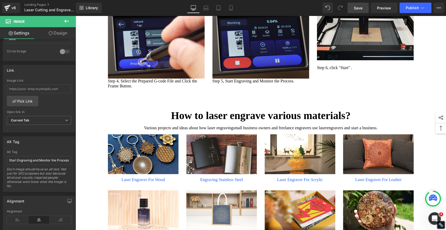
scroll to position [1669, 0]
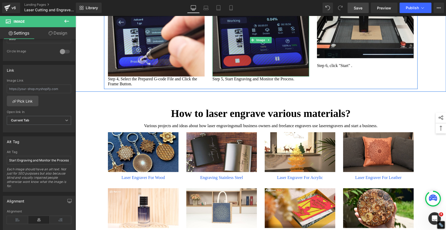
click at [262, 76] on img at bounding box center [260, 40] width 97 height 72
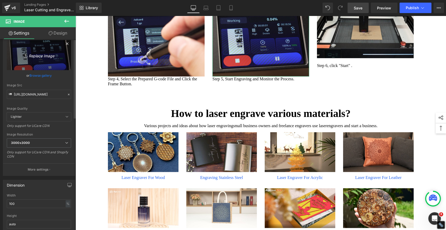
scroll to position [0, 0]
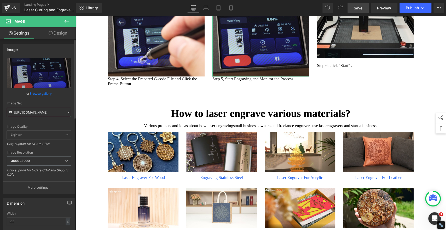
click at [48, 114] on input "https://algolaser.com/cdn/shop/files/gempages_490434917700731761-3ba17a1f-c490-…" at bounding box center [39, 112] width 64 height 9
click at [47, 114] on input "https://algolaser.com/cdn/shop/files/gempages_490434917700731761-3ba17a1f-c490-…" at bounding box center [39, 112] width 64 height 9
click at [46, 113] on input "https://algolaser.com/cdn/shop/files/gempages_490434917700731761-3ba17a1f-c490-…" at bounding box center [39, 112] width 64 height 9
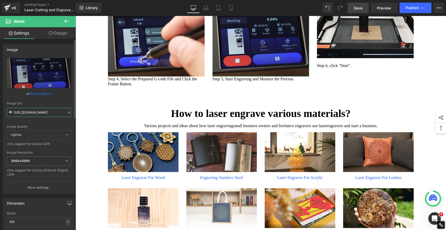
paste input "ff28cce8-922b-4eb0-a201-70171d92ffe2.jpg?v=409820218938538150"
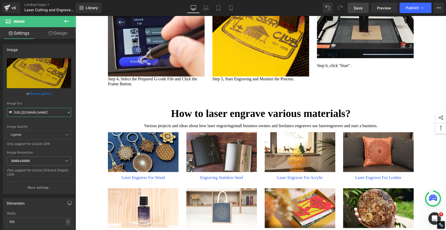
type input "https://algolaser.com/cdn/shop/files/gempages_490434917700731761-ff28cce8-922b-…"
click at [359, 9] on span "Save" at bounding box center [358, 7] width 9 height 5
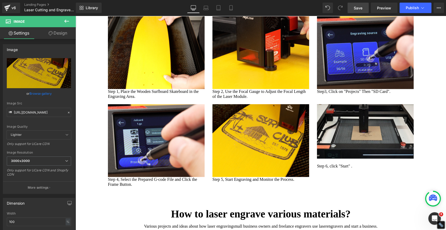
scroll to position [1611, 0]
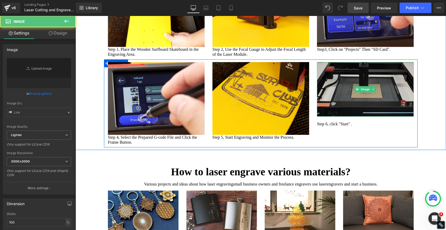
click at [358, 116] on img at bounding box center [365, 89] width 97 height 54
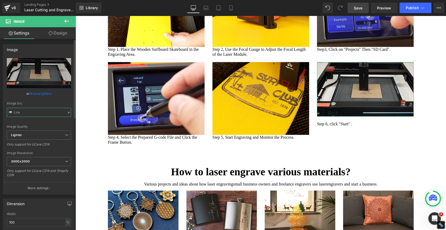
click at [56, 112] on input "text" at bounding box center [39, 112] width 64 height 9
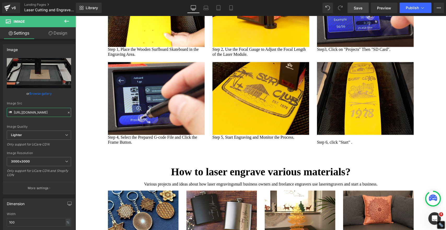
type input "https://algolaser.com/cdn/shop/files/gempages_490434917700731761-493e4f2e-ed16-…"
click at [357, 9] on span "Save" at bounding box center [358, 7] width 9 height 5
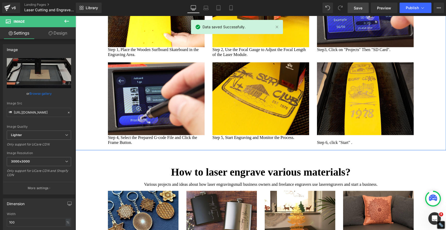
scroll to position [1611, 0]
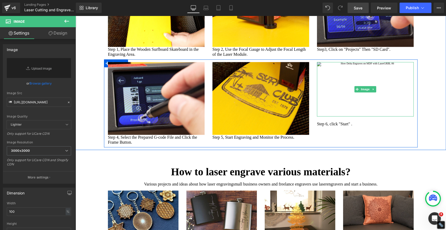
click at [334, 116] on img at bounding box center [365, 89] width 97 height 54
click at [335, 126] on h3 "Step 6, click "Start" ." at bounding box center [365, 123] width 97 height 5
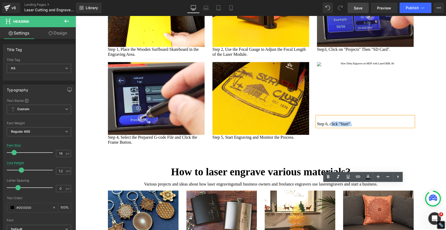
drag, startPoint x: 330, startPoint y: 190, endPoint x: 352, endPoint y: 191, distance: 21.7
click at [352, 126] on h3 "Step 6, click "Start" ." at bounding box center [365, 123] width 97 height 5
paste div
click at [350, 116] on img at bounding box center [365, 89] width 97 height 54
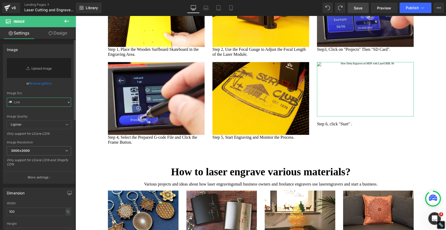
click at [36, 102] on input "text" at bounding box center [39, 101] width 64 height 9
paste input "https://algolaser.com/cdn/shop/files/gempages_490434917700731761-493e4f2e-ed16-…"
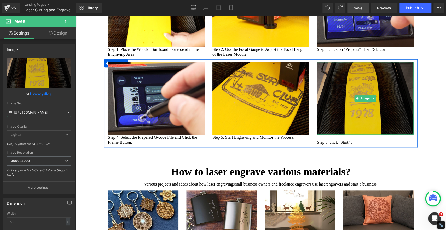
type input "https://algolaser.com/cdn/shop/files/gempages_490434917700731761-493e4f2e-ed16-…"
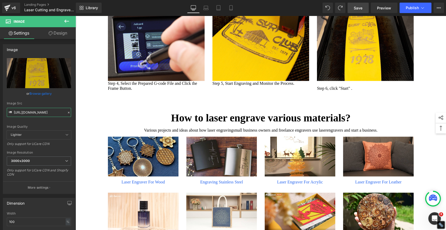
scroll to position [1669, 0]
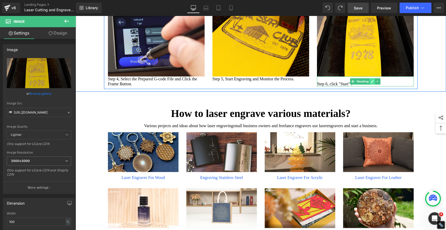
click at [369, 84] on link at bounding box center [371, 81] width 5 height 6
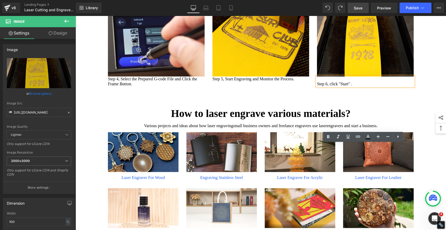
click at [368, 86] on h3 "Step 6, click "Start" ." at bounding box center [365, 83] width 97 height 5
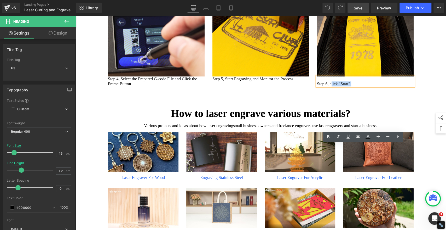
drag, startPoint x: 330, startPoint y: 152, endPoint x: 353, endPoint y: 152, distance: 22.2
click at [353, 86] on h3 "Step 6, click "Start" ." at bounding box center [365, 83] width 97 height 5
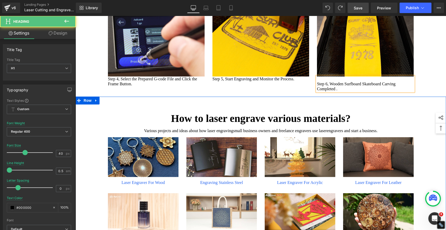
click at [261, 124] on span "How to laser engrave various materials?" at bounding box center [260, 118] width 179 height 12
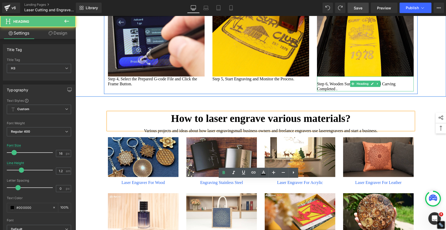
click at [337, 81] on h3 at bounding box center [365, 78] width 97 height 5
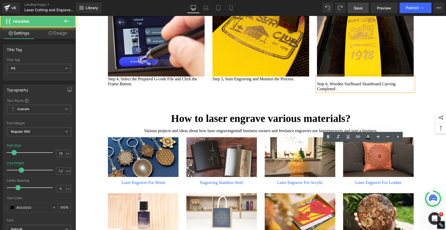
click at [317, 91] on h3 "Step 6, Wooden Surfboard Skateboard Carving Completed ." at bounding box center [365, 86] width 97 height 10
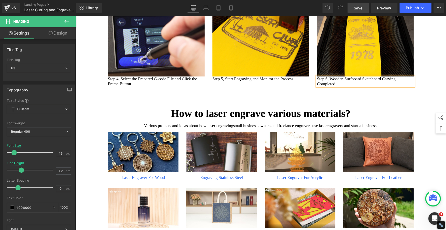
click at [357, 9] on span "Save" at bounding box center [358, 7] width 9 height 5
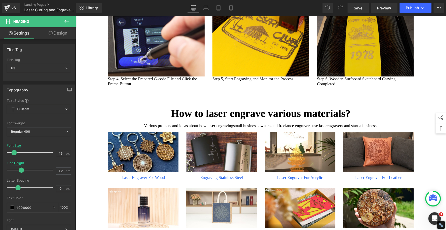
click at [363, 76] on img at bounding box center [365, 40] width 97 height 72
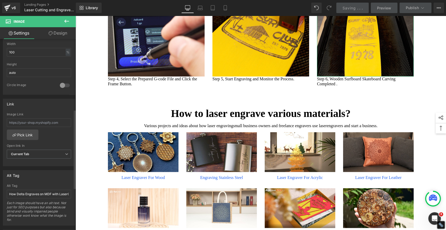
scroll to position [203, 0]
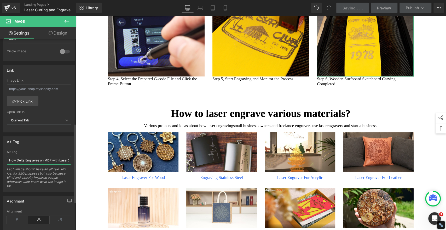
click at [44, 158] on input "How Delta Engraves on MDF with LaserGRBL 06" at bounding box center [39, 160] width 64 height 9
paste input "Wooden Surfboard Skateboard Carving Completed"
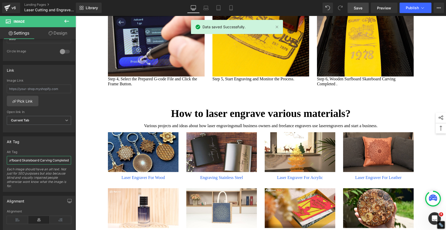
type input "Wooden Surfboard Skateboard Carving Completed"
click at [358, 9] on span "Save" at bounding box center [358, 7] width 9 height 5
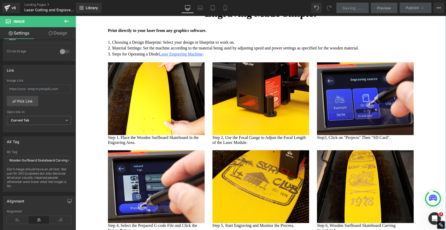
scroll to position [1495, 0]
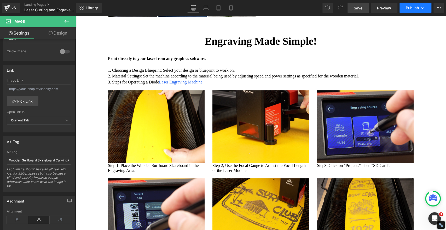
click at [420, 8] on icon at bounding box center [422, 7] width 5 height 5
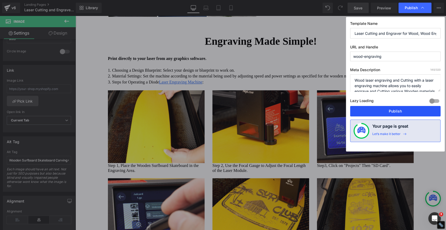
drag, startPoint x: 392, startPoint y: 111, endPoint x: 319, endPoint y: 94, distance: 75.0
click at [392, 111] on button "Publish" at bounding box center [395, 111] width 90 height 10
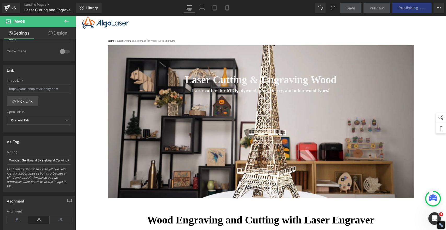
scroll to position [2, 0]
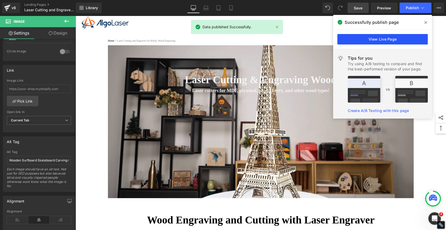
click at [374, 39] on link "View Live Page" at bounding box center [382, 39] width 90 height 10
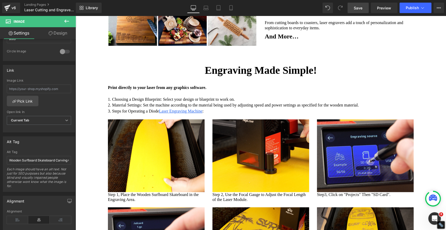
scroll to position [1611, 0]
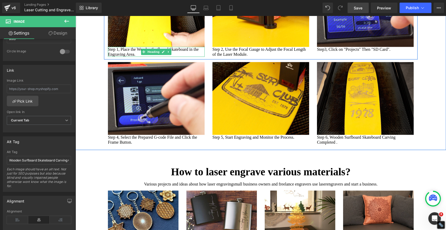
click at [120, 57] on h3 "Step 1, Place the Wooden Surfboard Skateboard in the Engraving Area." at bounding box center [156, 52] width 97 height 10
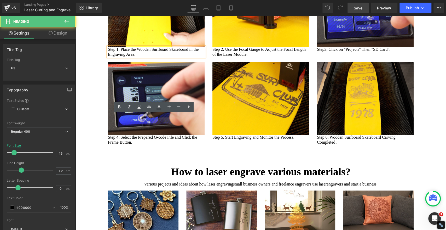
click at [108, 57] on h3 "Step 1, Place the Wooden Surfboard Skateboard in the Engraving Area." at bounding box center [156, 52] width 97 height 10
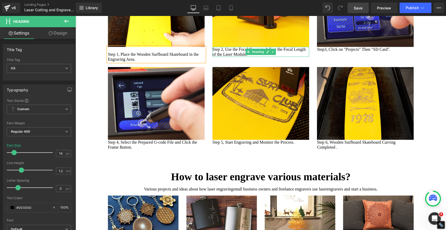
click at [212, 57] on h3 "Step 2, Use the Focal Gauge to Adjust the Focal Length of the Laser Module." at bounding box center [260, 52] width 97 height 10
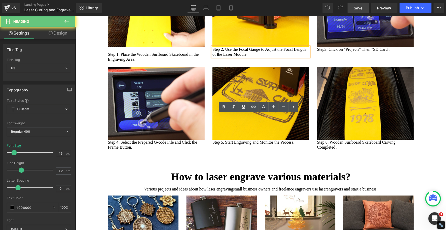
click at [212, 57] on h3 "Step 2, Use the Focal Gauge to Adjust the Focal Length of the Laser Module." at bounding box center [260, 52] width 97 height 10
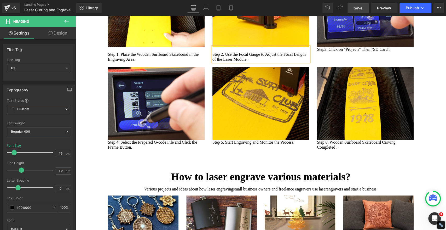
click at [75, 16] on div at bounding box center [75, 16] width 0 height 0
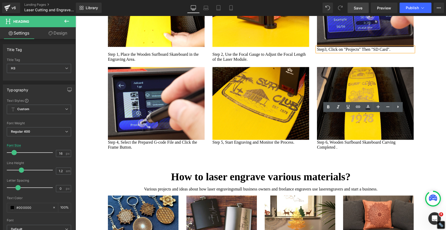
click at [317, 52] on h3 "Step3, Click on "Projects" Then "SD Card"." at bounding box center [365, 49] width 97 height 5
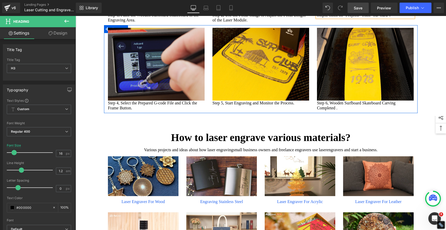
scroll to position [1698, 0]
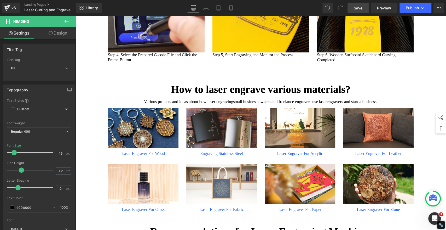
click at [125, 62] on h3 "Step 4, Select the Prepared G-code File and Click the Frame Button." at bounding box center [156, 57] width 97 height 10
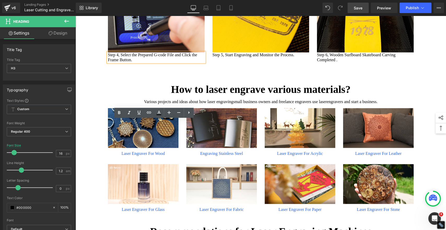
click at [108, 62] on h3 "Step 4, Select the Prepared G-code File and Click the Frame Button." at bounding box center [156, 57] width 97 height 10
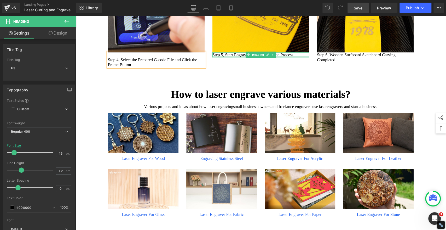
click at [217, 57] on div at bounding box center [260, 56] width 97 height 1
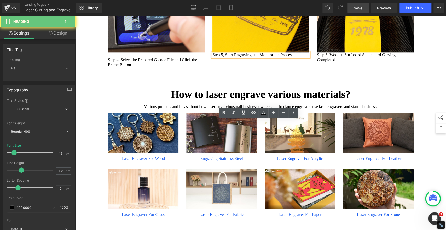
click at [212, 57] on h3 "Step 5, Start Engraving and Monitor the Process." at bounding box center [260, 54] width 97 height 5
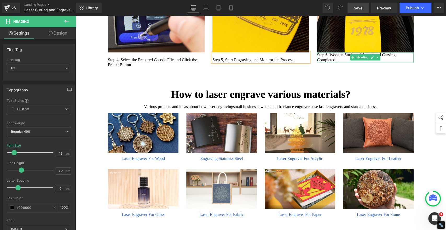
click at [318, 62] on h3 "Step 6, Wooden Surfboard Skateboard Carving Completed ." at bounding box center [365, 57] width 97 height 10
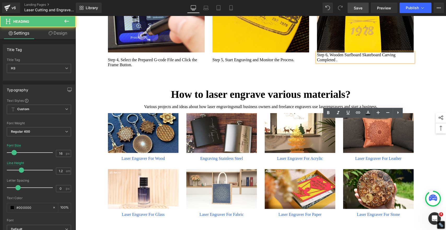
click at [317, 62] on h3 "Step 6, Wooden Surfboard Skateboard Carving Completed ." at bounding box center [365, 57] width 97 height 10
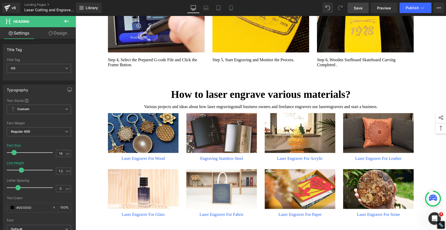
click at [353, 7] on link "Save" at bounding box center [357, 8] width 21 height 10
click at [416, 11] on button "Publish" at bounding box center [415, 8] width 32 height 10
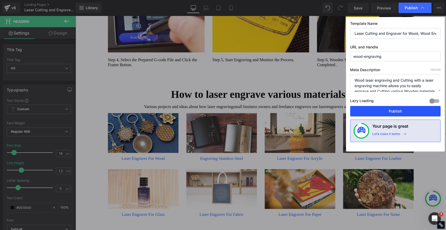
click at [402, 106] on button "Publish" at bounding box center [395, 111] width 90 height 10
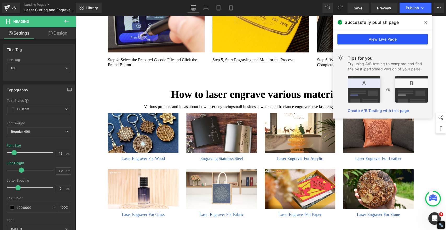
click at [387, 40] on link "View Live Page" at bounding box center [382, 39] width 90 height 10
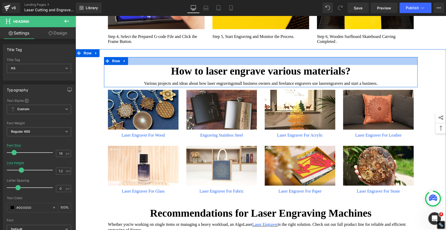
scroll to position [1756, 0]
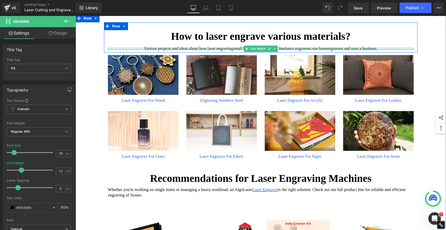
click at [119, 50] on div "Various projects and ideas about how laser engraving small business owners and …" at bounding box center [261, 49] width 306 height 2
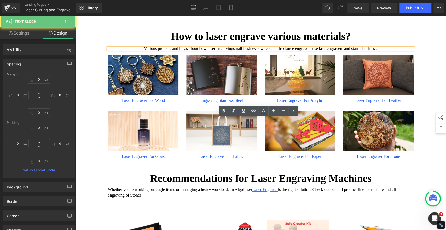
click at [120, 50] on p "Various projects and ideas about how laser engraving small business owners and …" at bounding box center [261, 49] width 306 height 2
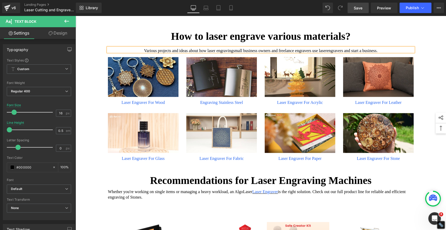
click at [357, 10] on span "Save" at bounding box center [358, 7] width 9 height 5
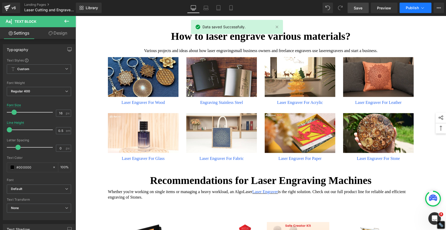
click at [415, 7] on span "Publish" at bounding box center [412, 8] width 13 height 4
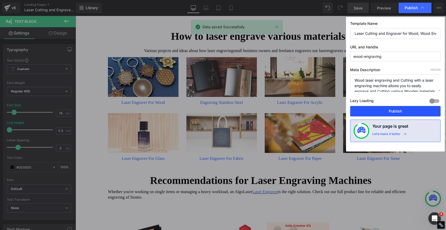
click at [389, 111] on button "Publish" at bounding box center [395, 111] width 90 height 10
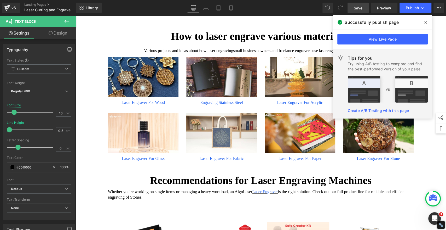
click at [424, 22] on icon at bounding box center [425, 22] width 3 height 4
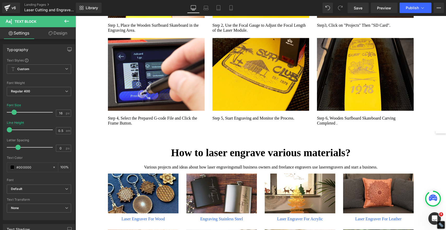
scroll to position [1553, 0]
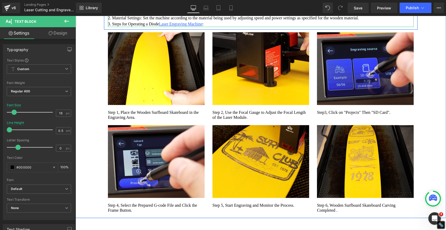
click at [221, 27] on p "3. Steps for Operating a Diode Laser Engraving Machine :" at bounding box center [261, 24] width 306 height 6
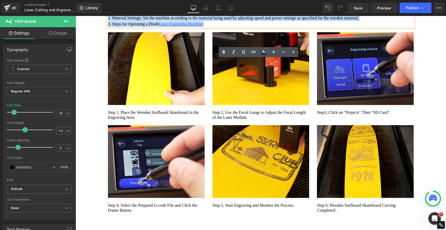
drag, startPoint x: 223, startPoint y: 91, endPoint x: 106, endPoint y: 67, distance: 119.5
click at [108, 27] on div "Print directly to your laser from any graphics software. 1. Choosing a Design B…" at bounding box center [261, 9] width 306 height 35
copy div "Print directly to your laser from any graphics software. 1. Choosing a Design B…"
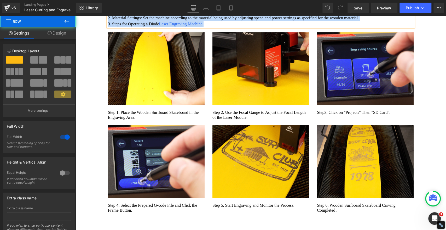
click at [438, 68] on div "Engraving Made Simple! Heading Print directly to your laser from any graphics s…" at bounding box center [260, 91] width 370 height 249
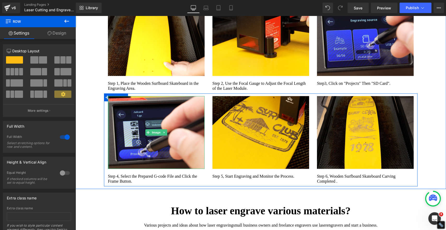
scroll to position [1640, 0]
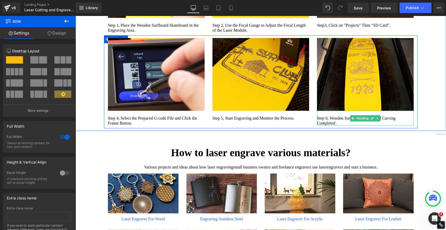
click at [390, 125] on h3 "Step 6, Wooden Surfboard Skateboard Carving Completed ." at bounding box center [365, 120] width 97 height 10
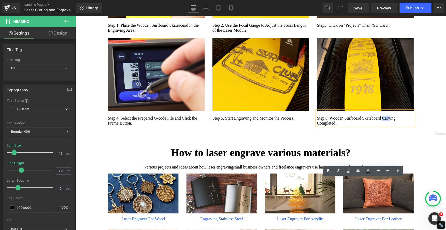
drag, startPoint x: 390, startPoint y: 185, endPoint x: 398, endPoint y: 187, distance: 7.7
click at [398, 125] on h3 "Step 6, Wooden Surfboard Skateboard Carving Completed ." at bounding box center [365, 120] width 97 height 10
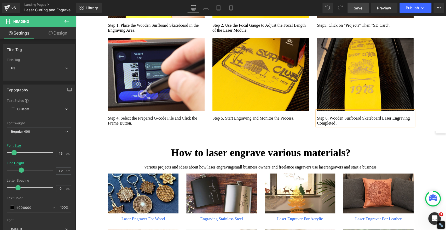
click at [354, 9] on span "Save" at bounding box center [358, 7] width 9 height 5
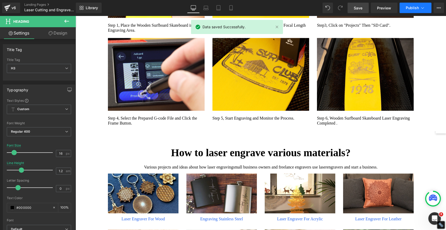
click at [417, 8] on span "Publish" at bounding box center [412, 8] width 13 height 4
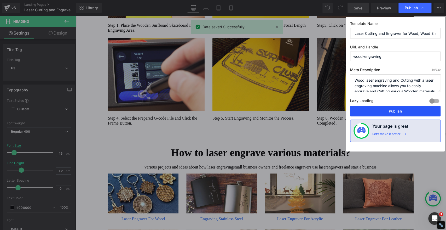
click at [414, 108] on button "Publish" at bounding box center [395, 111] width 90 height 10
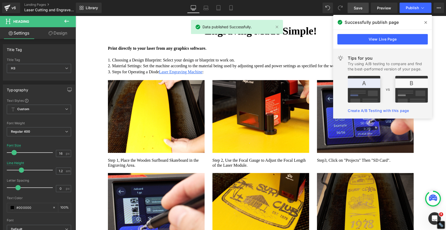
scroll to position [1495, 0]
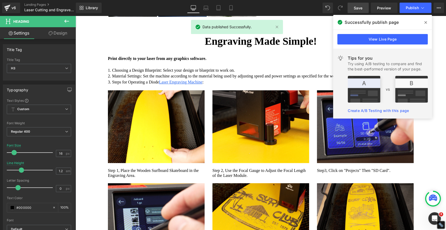
drag, startPoint x: 425, startPoint y: 22, endPoint x: 337, endPoint y: 8, distance: 89.2
click at [425, 22] on icon at bounding box center [425, 22] width 3 height 4
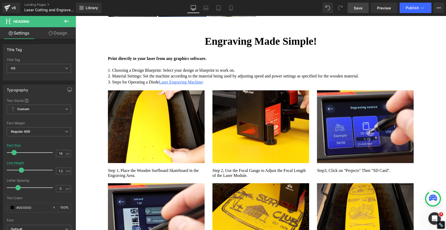
click at [277, 27] on div at bounding box center [237, 27] width 92 height 15
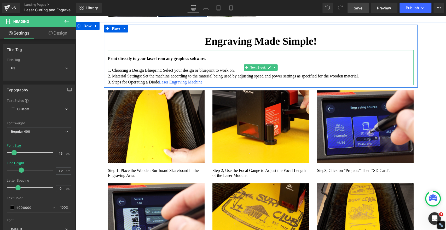
click at [112, 73] on p "1. Choosing a Design Blueprint: Select your design or blueprint to work on." at bounding box center [261, 70] width 306 height 6
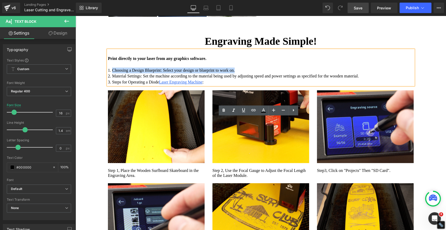
drag, startPoint x: 110, startPoint y: 138, endPoint x: 249, endPoint y: 139, distance: 139.0
click at [249, 73] on p "1. Choosing a Design Blueprint: Select your design or blueprint to work on." at bounding box center [261, 70] width 306 height 6
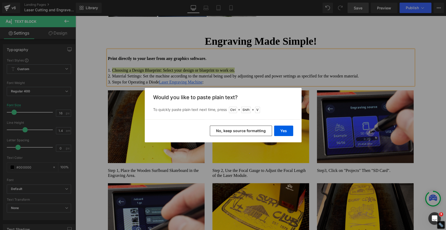
click at [266, 129] on button "No, keep source formatting" at bounding box center [241, 130] width 62 height 10
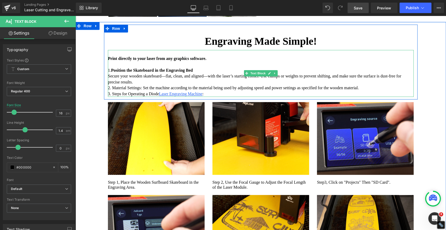
click at [215, 73] on p "1. Position the Skateboard in the Engraving Bed" at bounding box center [261, 70] width 306 height 6
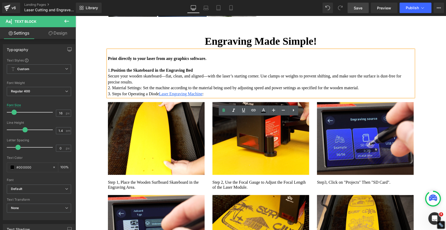
click at [194, 97] on div "Print directly to your laser from any graphics software. 1. Position the Skateb…" at bounding box center [261, 73] width 306 height 47
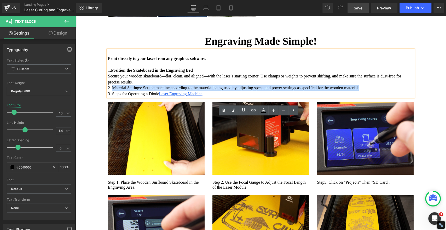
drag, startPoint x: 111, startPoint y: 155, endPoint x: 397, endPoint y: 157, distance: 286.5
click at [397, 91] on p "2. Material Settings: Set the machine according to the material being used by a…" at bounding box center [261, 88] width 306 height 6
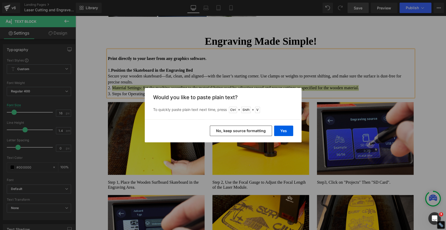
click at [257, 129] on button "No, keep source formatting" at bounding box center [241, 130] width 62 height 10
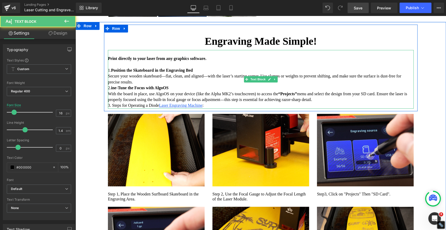
click at [112, 108] on p "3. Steps for Operating a Diode Laser Engraving Machine :" at bounding box center [261, 105] width 306 height 6
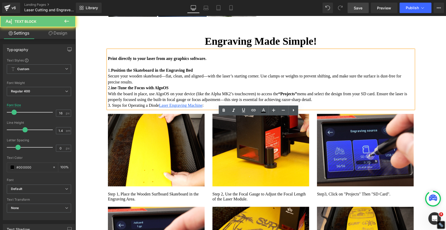
click at [111, 108] on p "3. Steps for Operating a Diode Laser Engraving Machine :" at bounding box center [261, 105] width 306 height 6
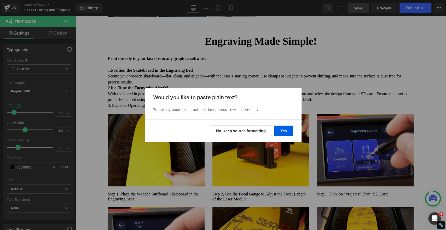
click at [229, 131] on button "No, keep source formatting" at bounding box center [241, 130] width 62 height 10
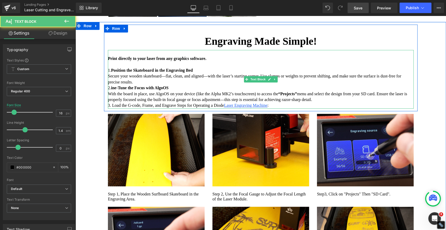
click at [183, 108] on p "3. Load the G-code, Frame, and Engrave Steps for Operating a Diode Laser Engrav…" at bounding box center [261, 105] width 306 height 6
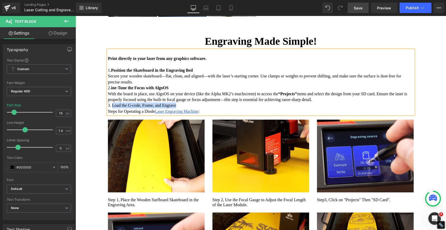
drag, startPoint x: 110, startPoint y: 172, endPoint x: 183, endPoint y: 173, distance: 72.3
click at [183, 114] on p "3. Load the G-code, Frame, and Engrave Steps for Operating a Diode Laser Engrav…" at bounding box center [261, 108] width 306 height 12
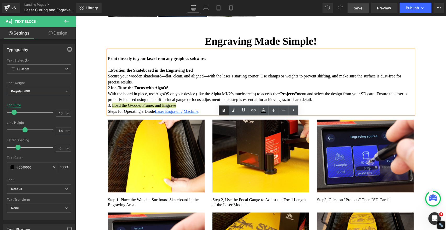
drag, startPoint x: 224, startPoint y: 108, endPoint x: 225, endPoint y: 115, distance: 6.9
click at [224, 108] on icon at bounding box center [223, 110] width 6 height 6
click at [241, 91] on p "2. ine-Tune the Focus with AlgoOS" at bounding box center [261, 88] width 306 height 6
click at [108, 114] on p "3. Load the G-code, Frame, and Engrave Steps for Operating a Diode Laser Engrav…" at bounding box center [261, 108] width 306 height 12
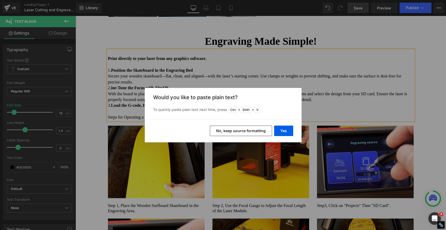
drag, startPoint x: 240, startPoint y: 127, endPoint x: 165, endPoint y: 111, distance: 76.8
click at [240, 127] on button "No, keep source formatting" at bounding box center [241, 130] width 62 height 10
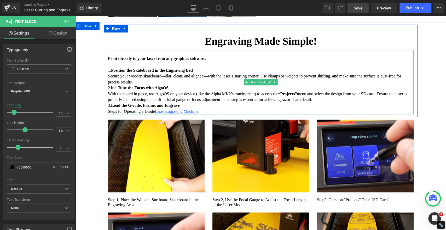
click at [108, 114] on p "3. Load the G-code, Frame, and Engrave Steps for Operating a Diode Laser Engrav…" at bounding box center [261, 108] width 306 height 12
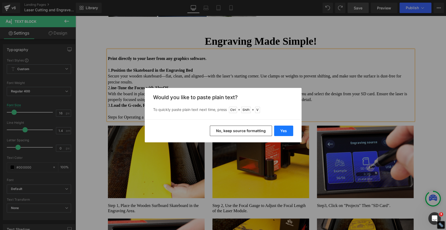
drag, startPoint x: 205, startPoint y: 112, endPoint x: 281, endPoint y: 127, distance: 77.1
click at [281, 127] on button "Yes" at bounding box center [283, 130] width 19 height 10
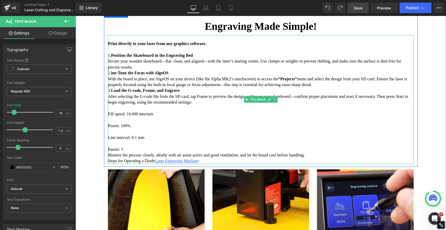
scroll to position [1524, 0]
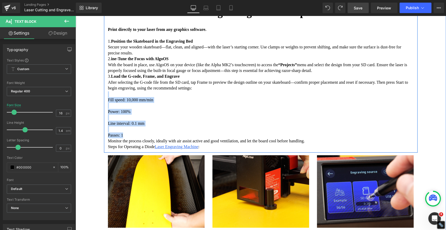
drag, startPoint x: 128, startPoint y: 201, endPoint x: 103, endPoint y: 162, distance: 46.4
click at [104, 150] on div "Engraving Made Simple! Heading Print directly to your laser from any graphics s…" at bounding box center [260, 73] width 313 height 151
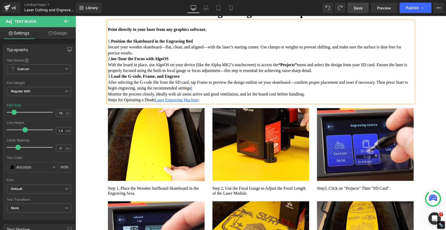
drag, startPoint x: 264, startPoint y: 156, endPoint x: 260, endPoint y: 156, distance: 3.4
click at [260, 91] on p "3. Load the G-code, Frame, and Engrave After selecting the G-code file from the…" at bounding box center [261, 81] width 306 height 17
click at [346, 103] on p "Monitor the process closely, ideally with air assist active and good ventilatio…" at bounding box center [261, 97] width 306 height 12
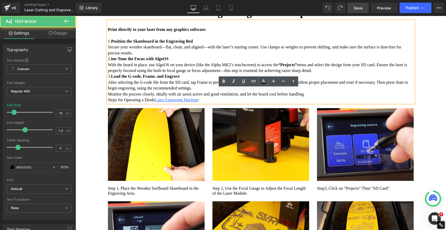
click at [195, 91] on p "3. Load the G-code, Frame, and Engrave After selecting the G-code file from the…" at bounding box center [261, 81] width 306 height 17
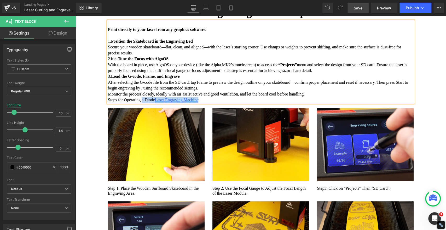
drag, startPoint x: 144, startPoint y: 167, endPoint x: 208, endPoint y: 168, distance: 63.5
click at [208, 103] on p "Monitor the process closely, ideally with air assist active and good ventilatio…" at bounding box center [261, 97] width 306 height 12
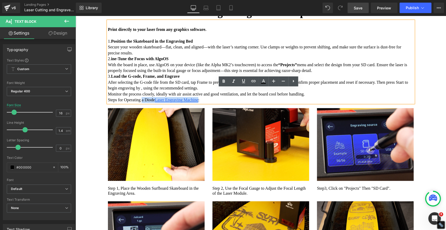
copy p "a Diode Laser Engraving Machine"
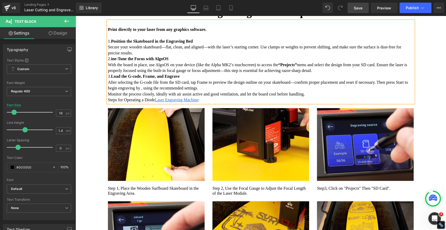
click at [202, 91] on p "3. Load the G-code, Frame, and Engrave After selecting the G-code file from the…" at bounding box center [261, 81] width 306 height 17
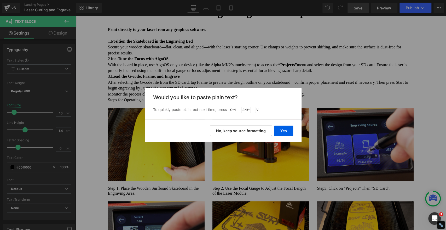
click at [259, 133] on button "No, keep source formatting" at bounding box center [241, 130] width 62 height 10
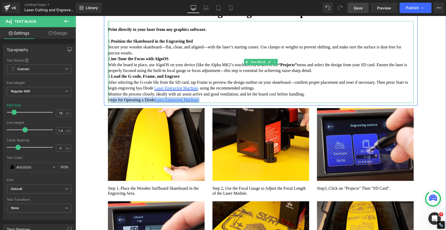
drag, startPoint x: 214, startPoint y: 167, endPoint x: 107, endPoint y: 167, distance: 107.6
click at [108, 103] on div "Print directly to your laser from any graphics software. 1. Position the Skateb…" at bounding box center [261, 62] width 306 height 82
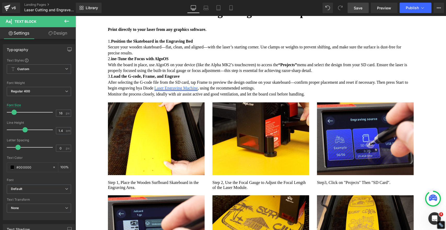
click at [357, 7] on span "Save" at bounding box center [358, 7] width 9 height 5
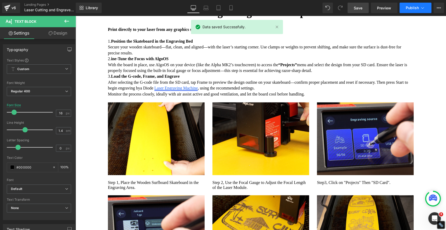
click at [412, 9] on span "Publish" at bounding box center [412, 8] width 13 height 4
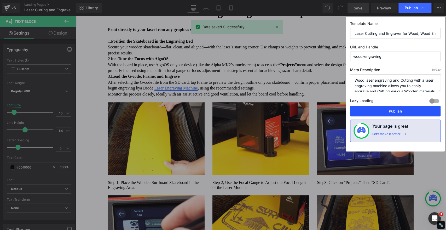
click at [403, 112] on button "Publish" at bounding box center [395, 111] width 90 height 10
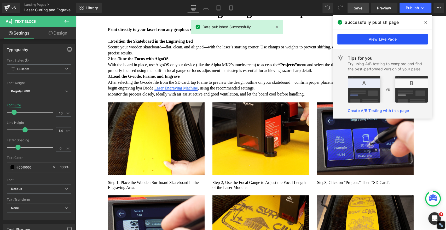
click at [405, 37] on link "View Live Page" at bounding box center [382, 39] width 90 height 10
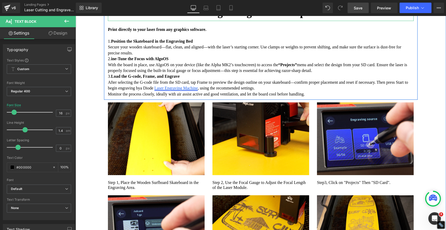
click at [316, 18] on span "Engraving Made Simple!" at bounding box center [261, 12] width 112 height 12
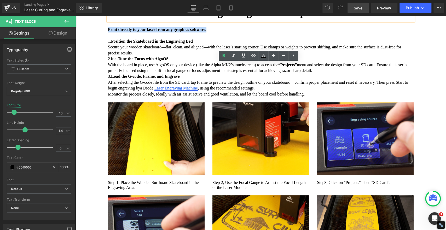
drag, startPoint x: 224, startPoint y: 98, endPoint x: 103, endPoint y: 96, distance: 120.9
click at [104, 96] on div "Engraving Made Simple! Heading Print directly to your laser from any graphics s…" at bounding box center [260, 47] width 313 height 99
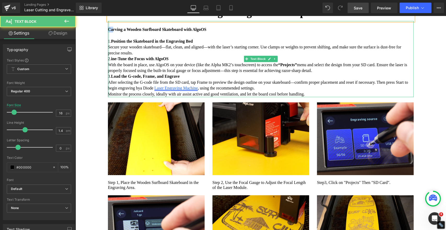
drag, startPoint x: 112, startPoint y: 97, endPoint x: 106, endPoint y: 97, distance: 5.2
click at [108, 97] on div "Carving a Wooden Surfboard Skateboard with AlgoOS 1. Position the Skateboard in…" at bounding box center [261, 59] width 306 height 76
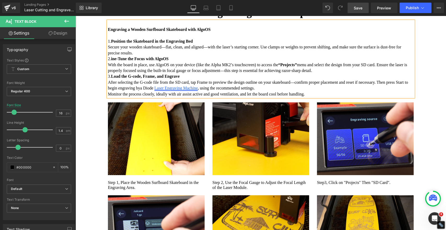
click at [354, 6] on span "Save" at bounding box center [358, 7] width 9 height 5
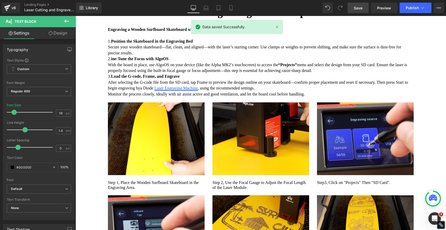
click at [361, 6] on span "Save" at bounding box center [358, 7] width 9 height 5
click at [414, 8] on span "Publish" at bounding box center [412, 8] width 13 height 4
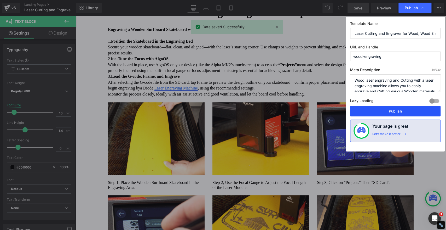
drag, startPoint x: 408, startPoint y: 109, endPoint x: 270, endPoint y: 92, distance: 139.5
click at [408, 109] on button "Publish" at bounding box center [395, 111] width 90 height 10
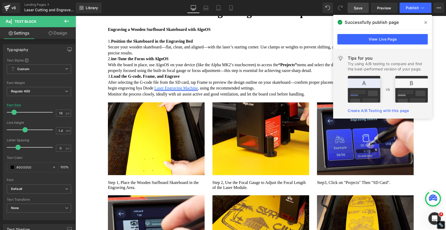
click at [425, 21] on icon at bounding box center [425, 22] width 3 height 4
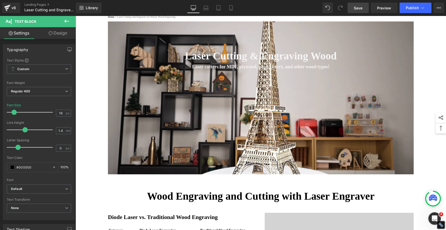
scroll to position [0, 0]
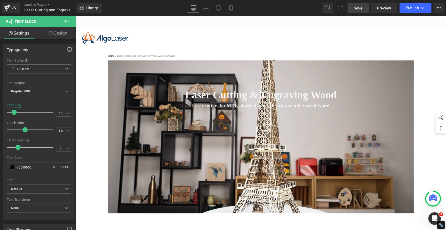
click at [357, 7] on span "Save" at bounding box center [358, 7] width 9 height 5
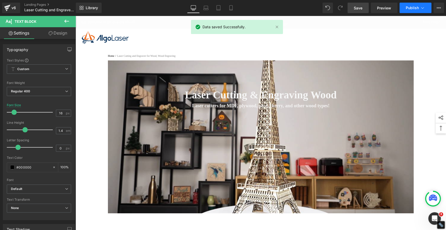
click at [406, 9] on span "Publish" at bounding box center [412, 8] width 13 height 4
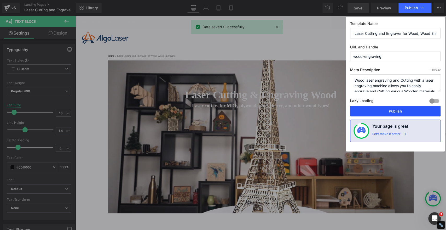
click at [399, 109] on button "Publish" at bounding box center [395, 111] width 90 height 10
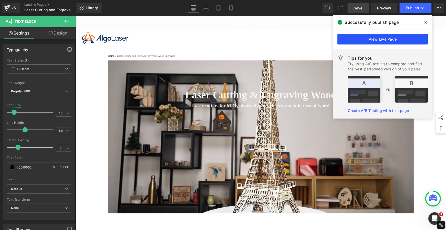
click at [408, 38] on link "View Live Page" at bounding box center [382, 39] width 90 height 10
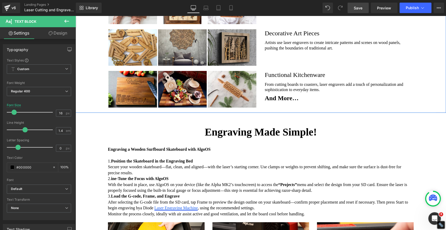
scroll to position [1509, 0]
